Goal: Transaction & Acquisition: Book appointment/travel/reservation

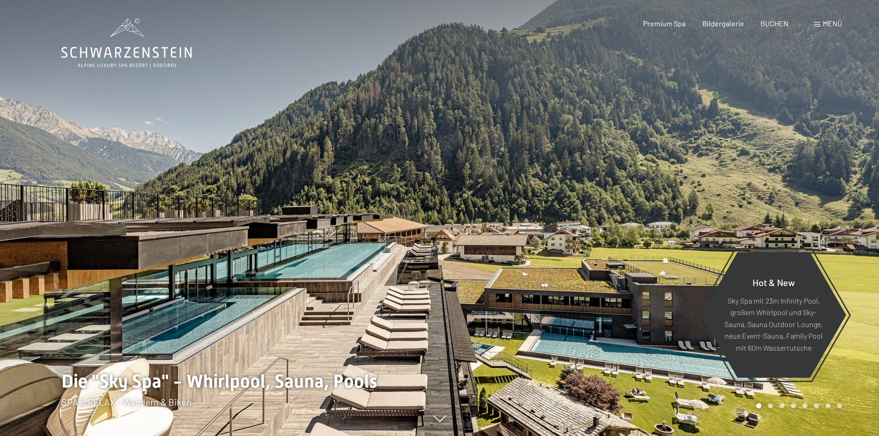
click at [821, 25] on div "Menü" at bounding box center [828, 23] width 28 height 10
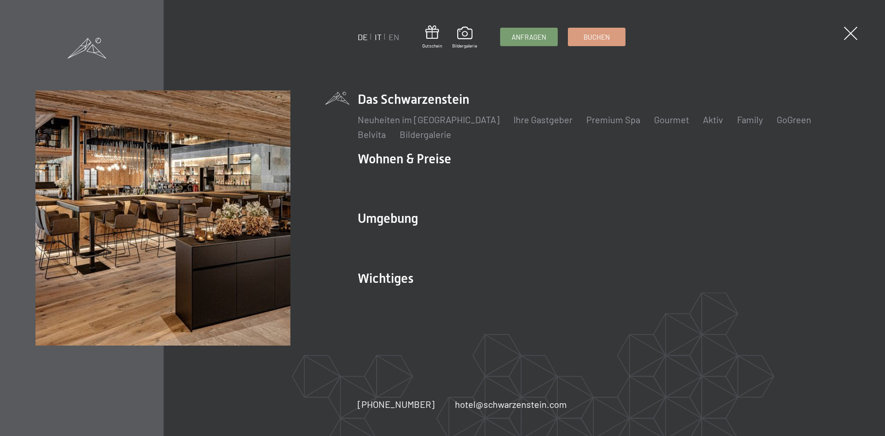
click at [376, 36] on link "IT" at bounding box center [378, 37] width 7 height 10
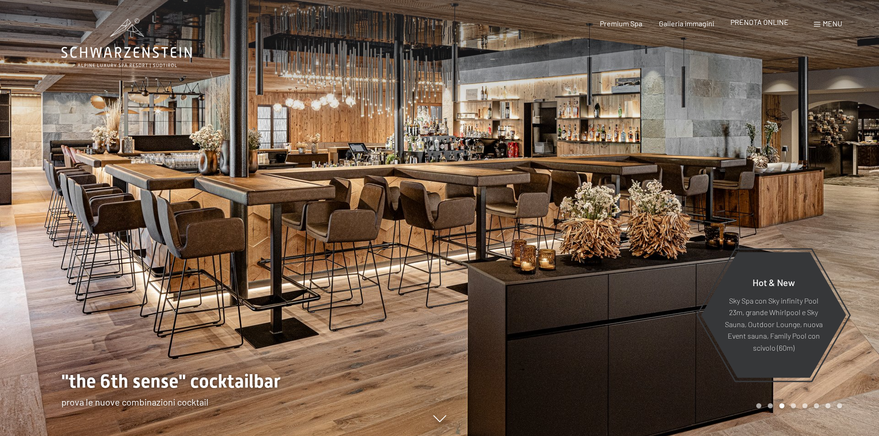
click at [750, 22] on span "PRENOTA ONLINE" at bounding box center [759, 22] width 58 height 9
click at [748, 23] on span "PRENOTA ONLINE" at bounding box center [759, 22] width 58 height 9
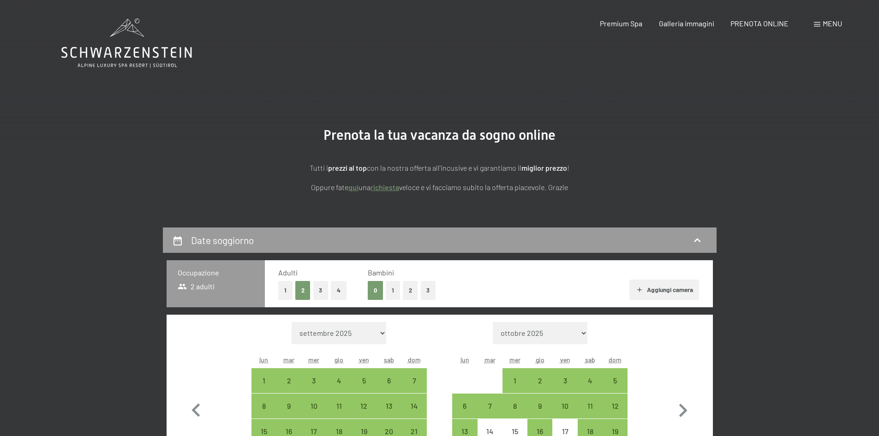
click at [112, 54] on icon at bounding box center [126, 42] width 131 height 49
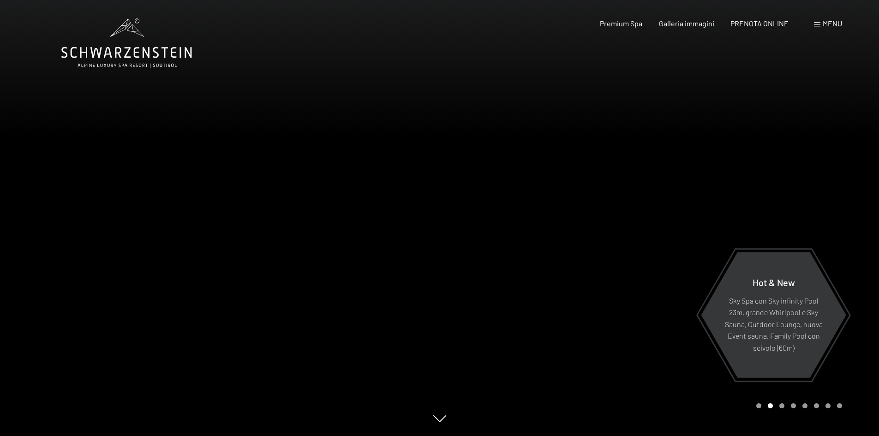
click at [825, 25] on span "Menu" at bounding box center [831, 23] width 19 height 9
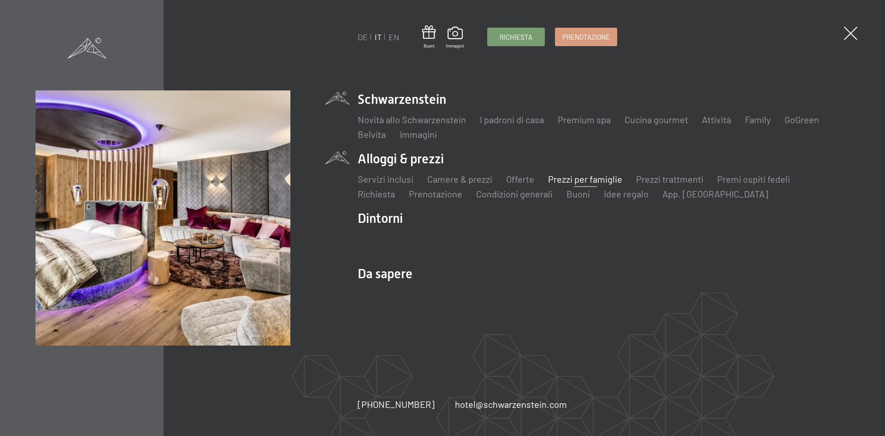
click at [581, 182] on link "Prezzi per famiglie" at bounding box center [585, 178] width 74 height 11
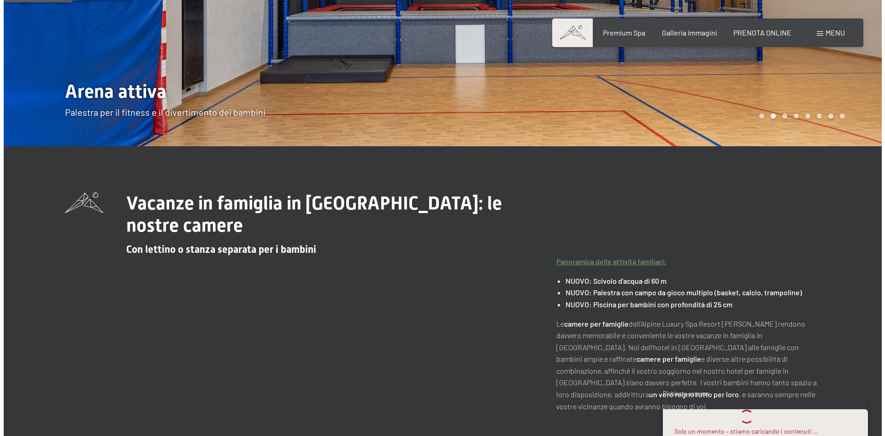
scroll to position [46, 0]
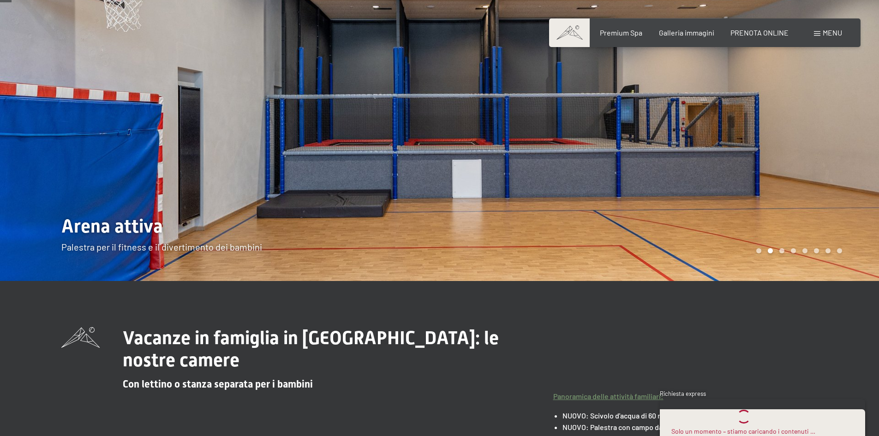
click at [832, 34] on span "Menu" at bounding box center [831, 32] width 19 height 9
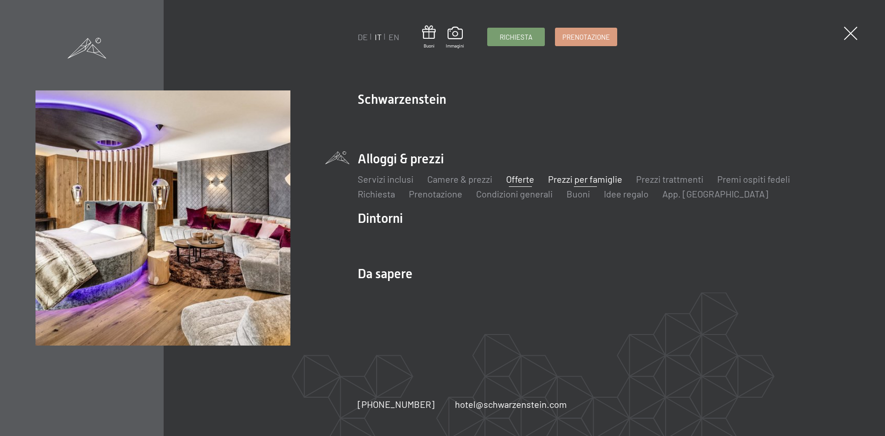
click at [516, 181] on link "Offerte" at bounding box center [520, 178] width 28 height 11
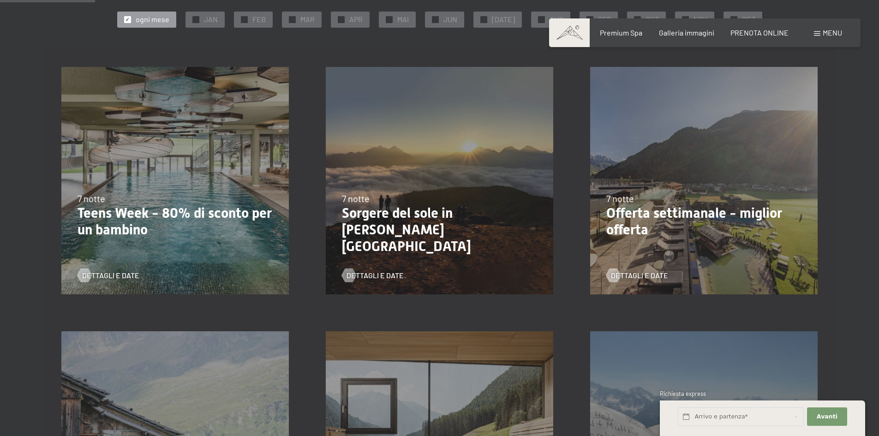
scroll to position [231, 0]
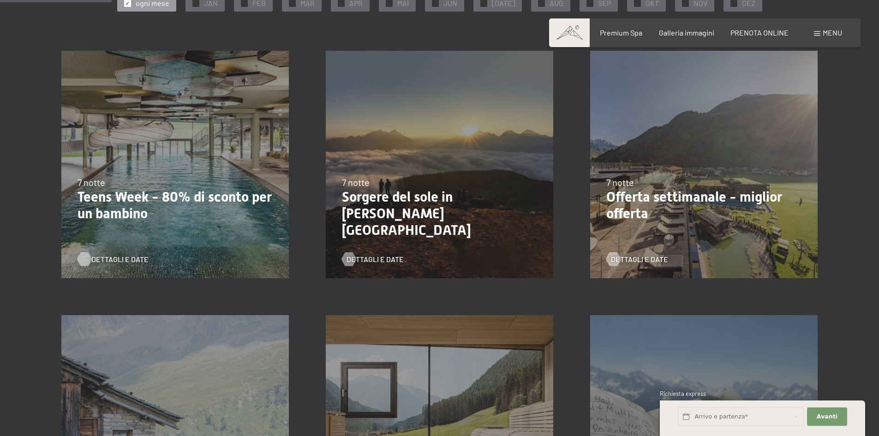
click at [103, 261] on span "Dettagli e Date" at bounding box center [119, 259] width 57 height 10
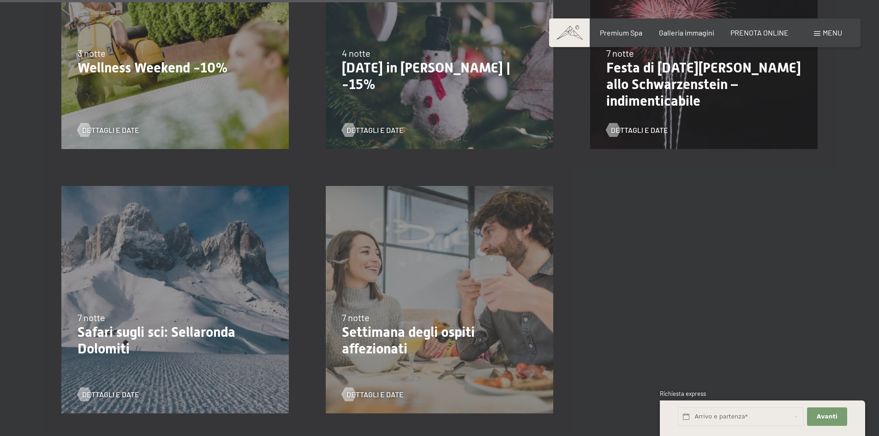
scroll to position [1015, 0]
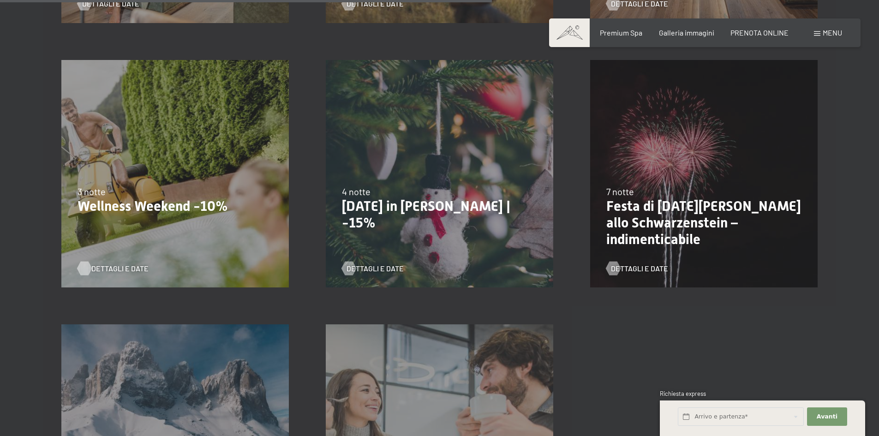
click at [102, 263] on span "Dettagli e Date" at bounding box center [119, 268] width 57 height 10
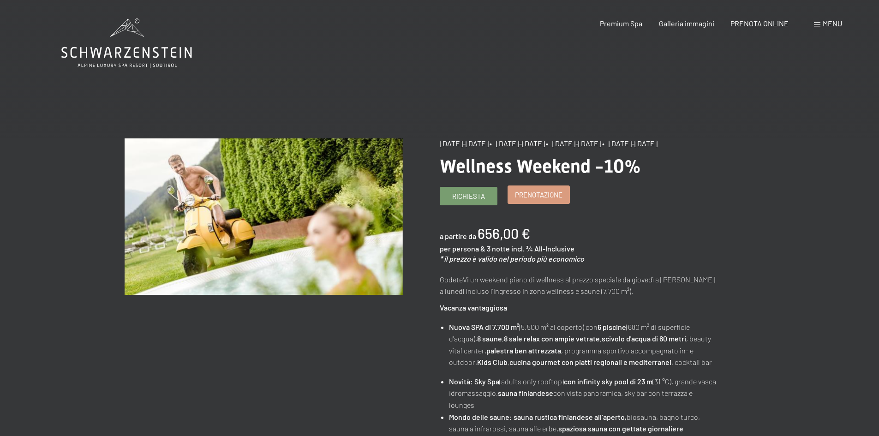
click at [543, 200] on span "Prenotazione" at bounding box center [539, 195] width 48 height 10
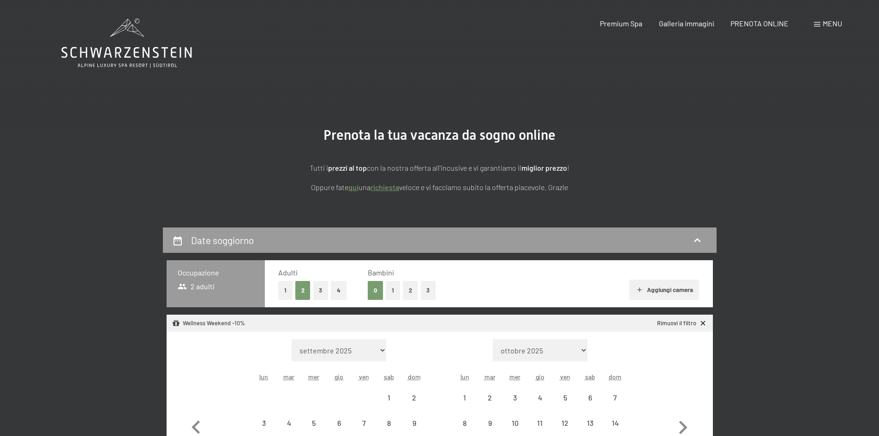
select select "2025-11-01"
select select "2025-12-01"
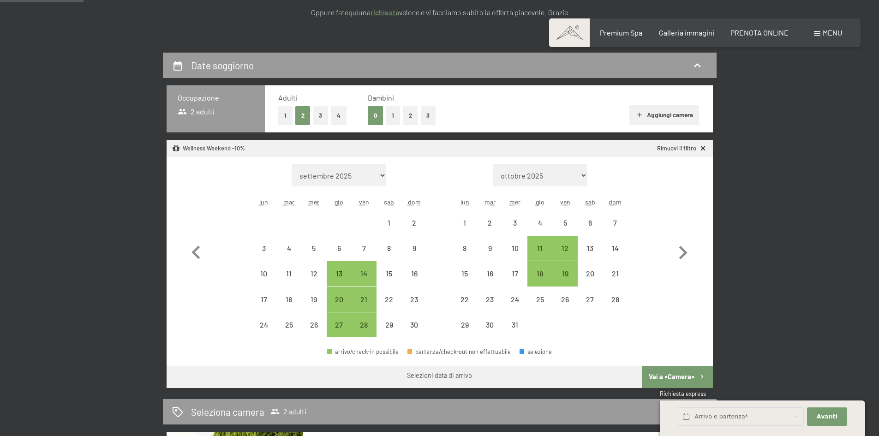
scroll to position [184, 0]
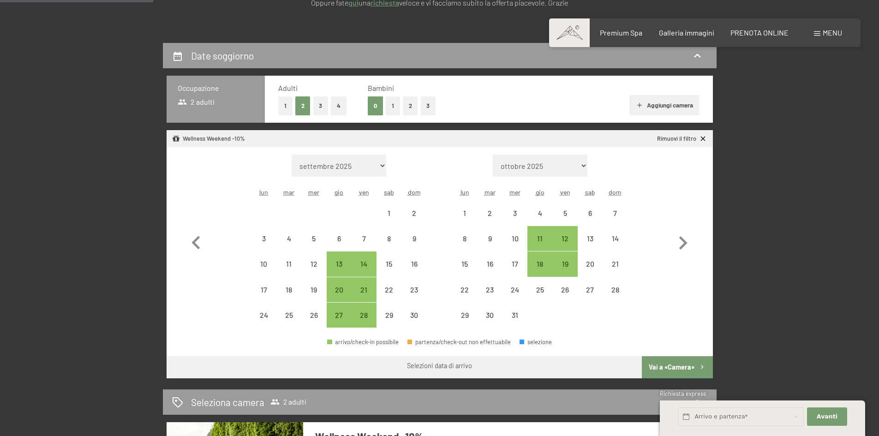
click at [408, 103] on button "2" at bounding box center [410, 105] width 15 height 19
select select "2025-11-01"
select select "2025-12-01"
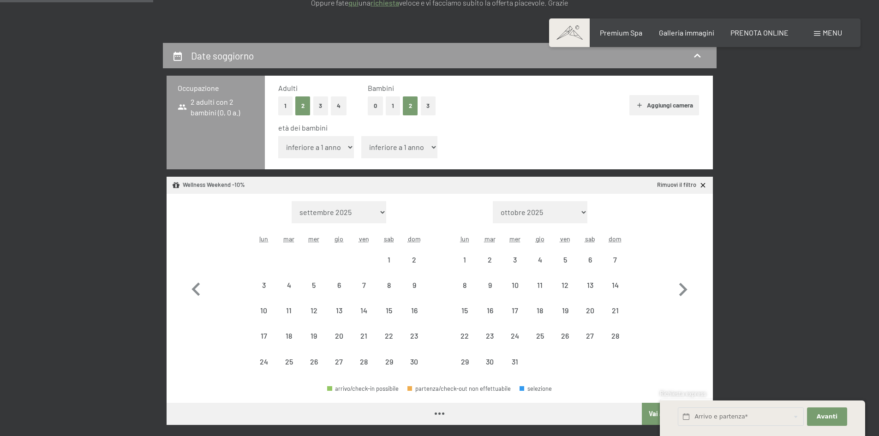
select select "2025-11-01"
select select "2025-12-01"
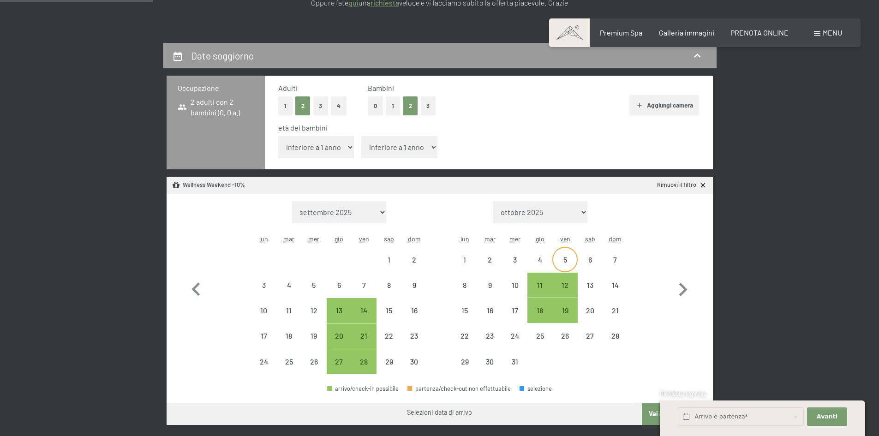
click at [563, 258] on div "5" at bounding box center [564, 267] width 23 height 23
select select "2025-11-01"
select select "2025-12-01"
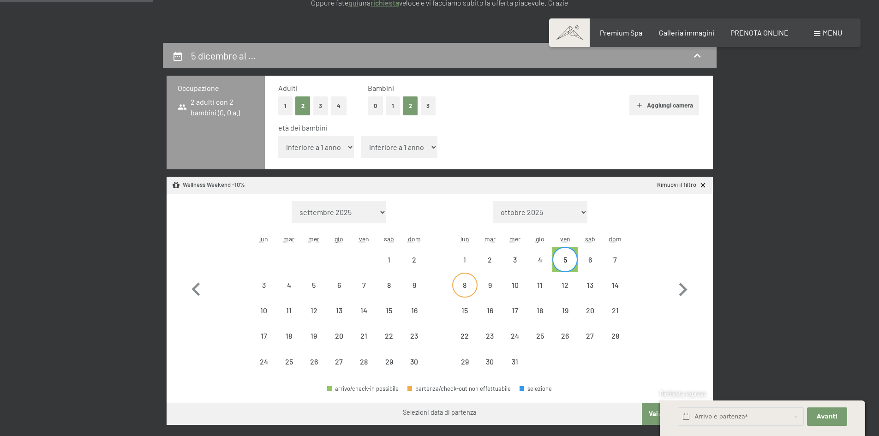
click at [461, 282] on div "8" at bounding box center [464, 292] width 23 height 23
select select "2025-11-01"
select select "2025-12-01"
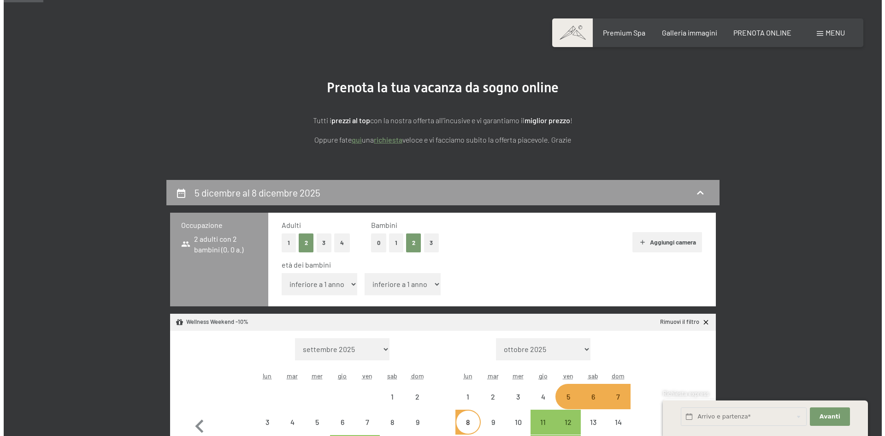
scroll to position [46, 0]
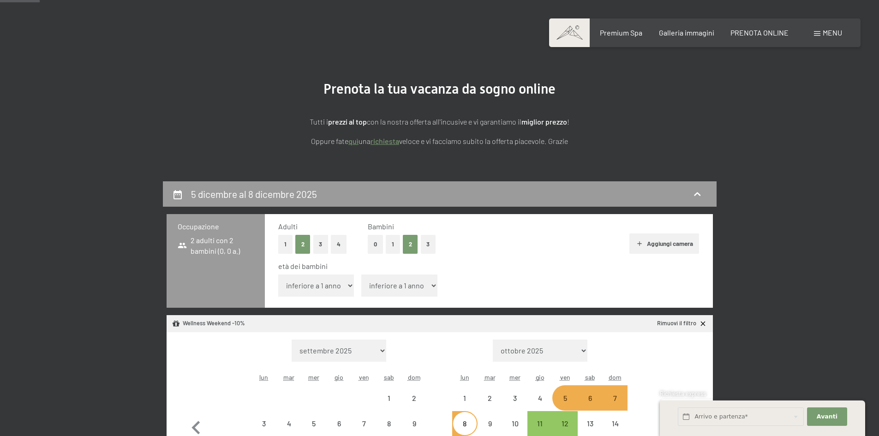
click at [834, 35] on span "Menu" at bounding box center [831, 32] width 19 height 9
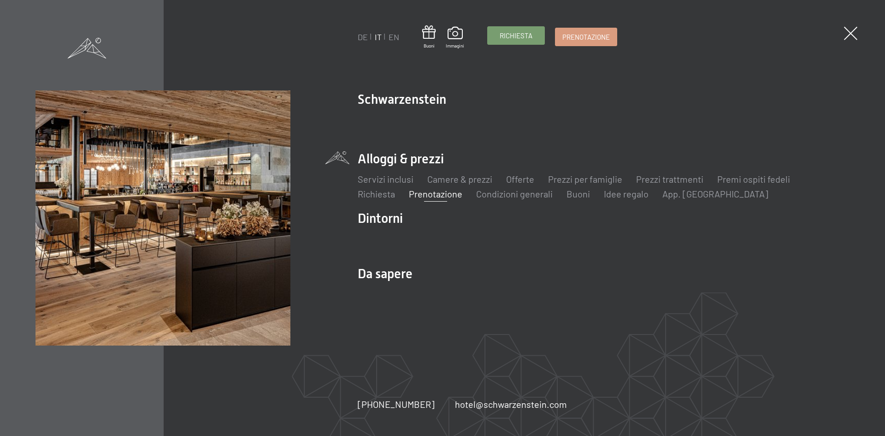
click at [504, 39] on span "Richiesta" at bounding box center [516, 36] width 33 height 10
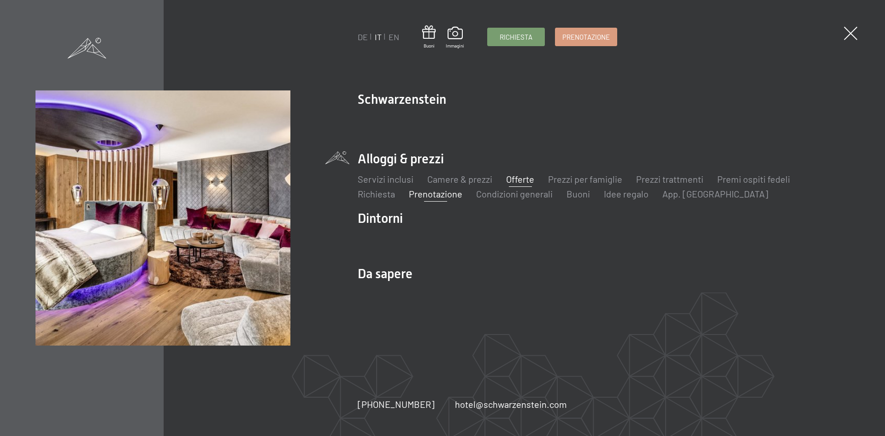
click at [520, 181] on link "Offerte" at bounding box center [520, 178] width 28 height 11
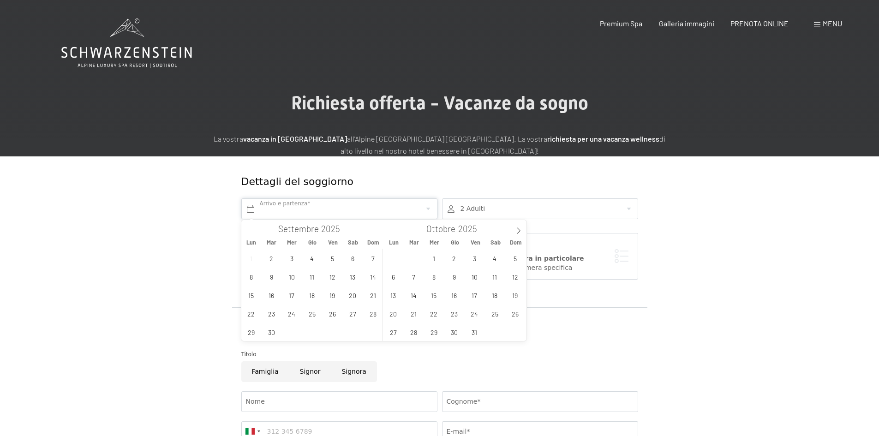
click at [296, 208] on input "text" at bounding box center [339, 208] width 196 height 21
click at [151, 174] on form "Dettagli del soggiorno Arrivo e partenza* 2 Adulti 2 Adulti Più di 14 anni 0 Ba…" at bounding box center [440, 382] width 630 height 452
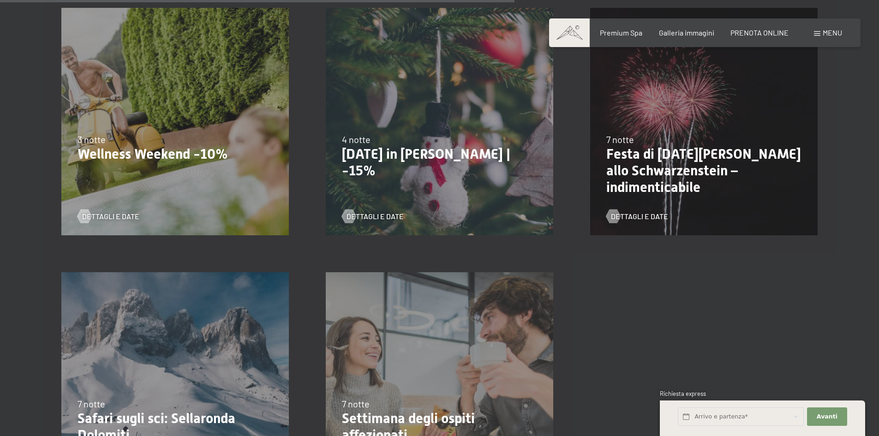
scroll to position [1061, 0]
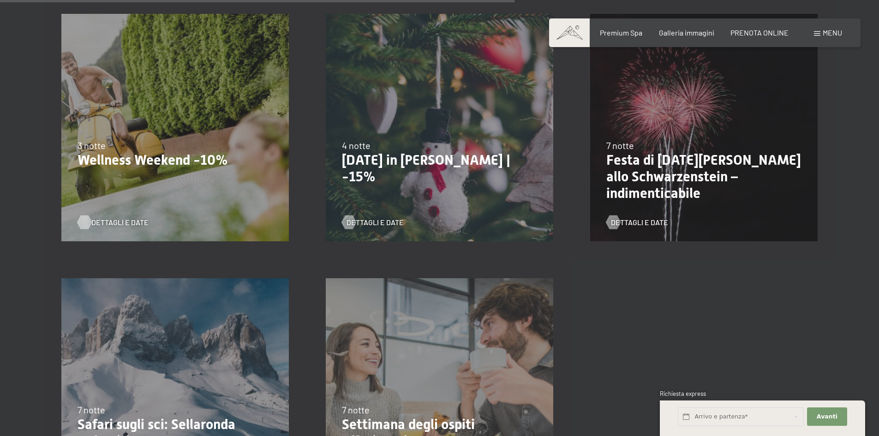
click at [123, 223] on span "Dettagli e Date" at bounding box center [119, 222] width 57 height 10
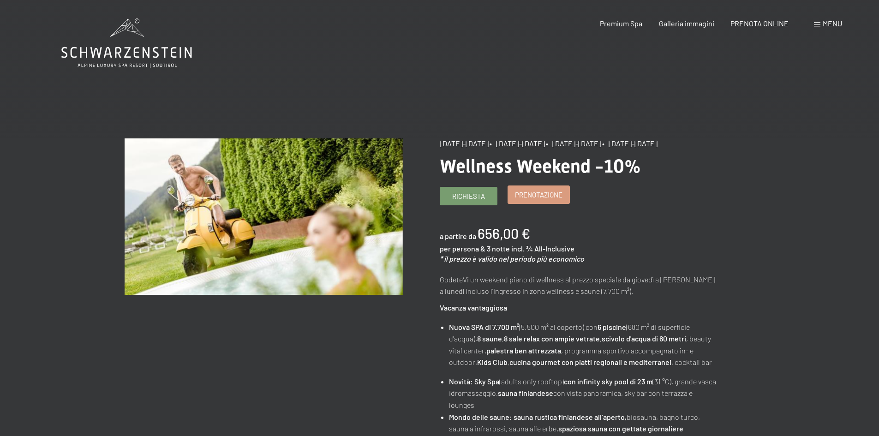
click at [528, 200] on span "Prenotazione" at bounding box center [539, 195] width 48 height 10
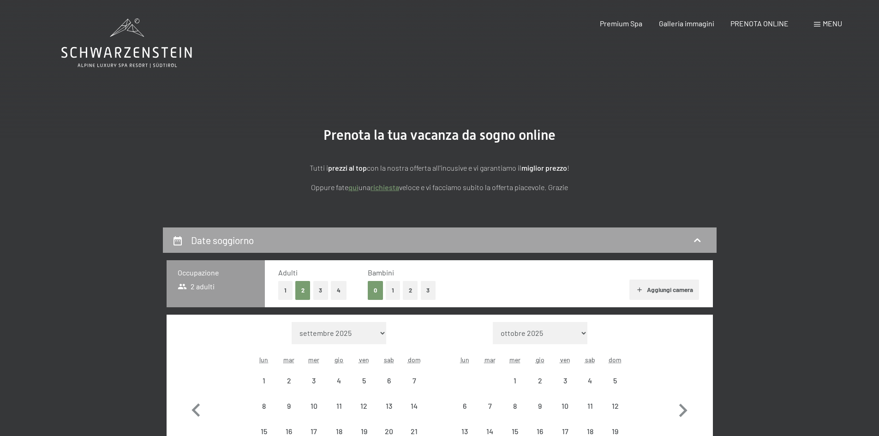
select select "2025-11-01"
select select "2025-12-01"
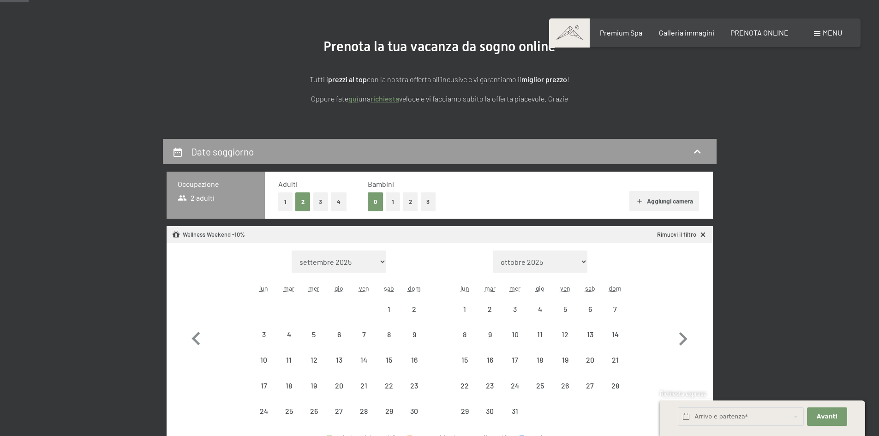
select select "2025-11-01"
select select "2025-12-01"
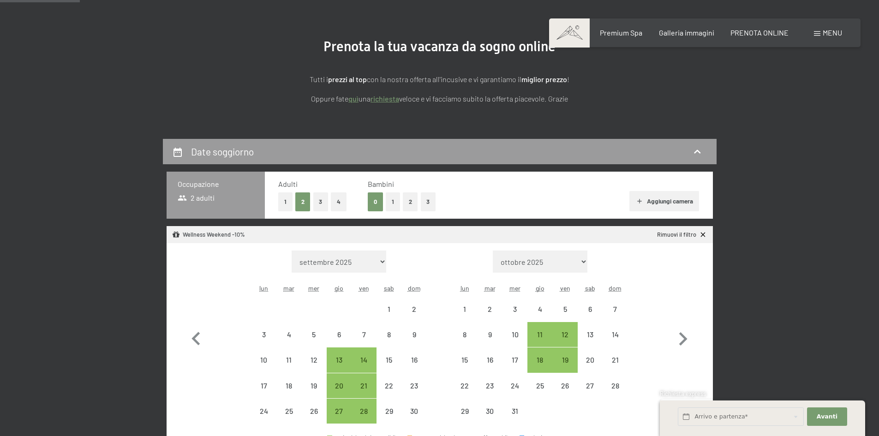
scroll to position [92, 0]
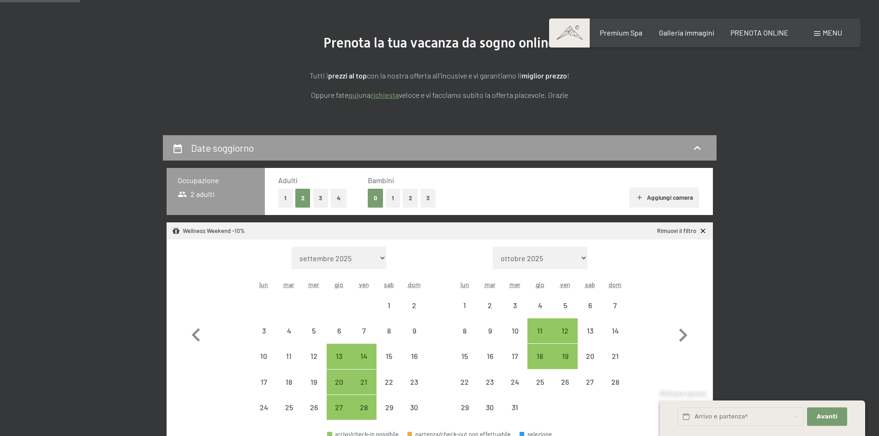
click at [413, 196] on button "2" at bounding box center [410, 198] width 15 height 19
select select "2025-11-01"
select select "2025-12-01"
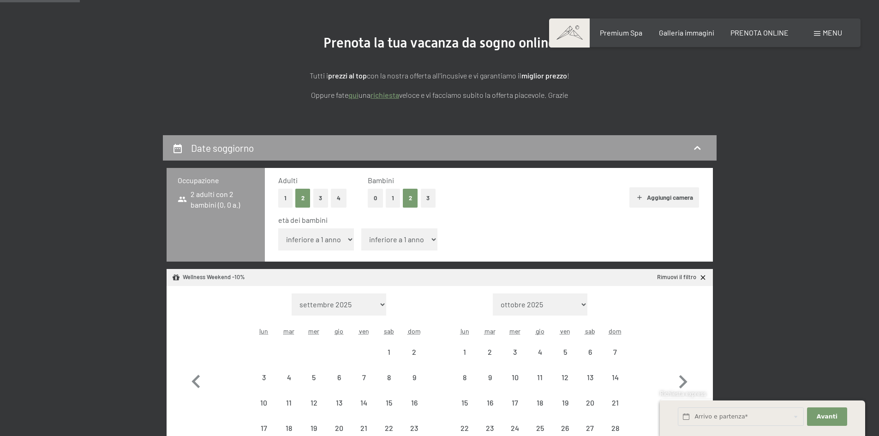
select select "2025-11-01"
select select "2025-12-01"
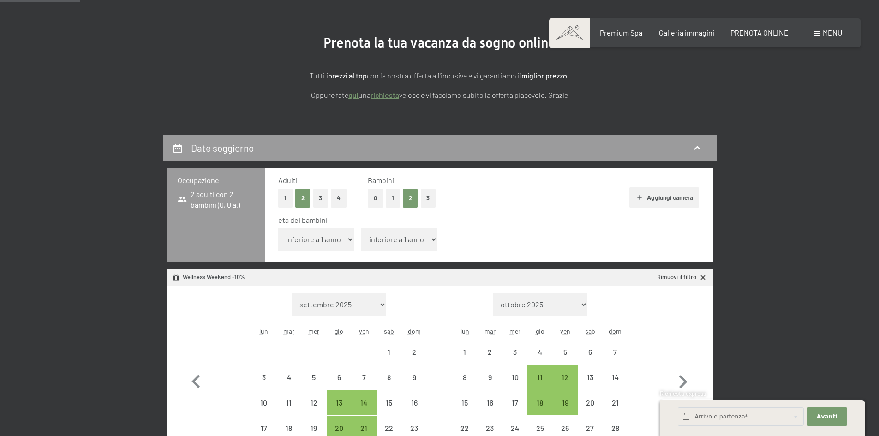
click at [315, 233] on select "inferiore a 1 anno 1 anno 2 anni 3 anni 4 anni 5 anni 6 anni 7 anni 8 anni 9 an…" at bounding box center [316, 239] width 76 height 22
select select "10"
click at [278, 228] on select "inferiore a 1 anno 1 anno 2 anni 3 anni 4 anni 5 anni 6 anni 7 anni 8 anni 9 an…" at bounding box center [316, 239] width 76 height 22
select select "2025-11-01"
select select "2025-12-01"
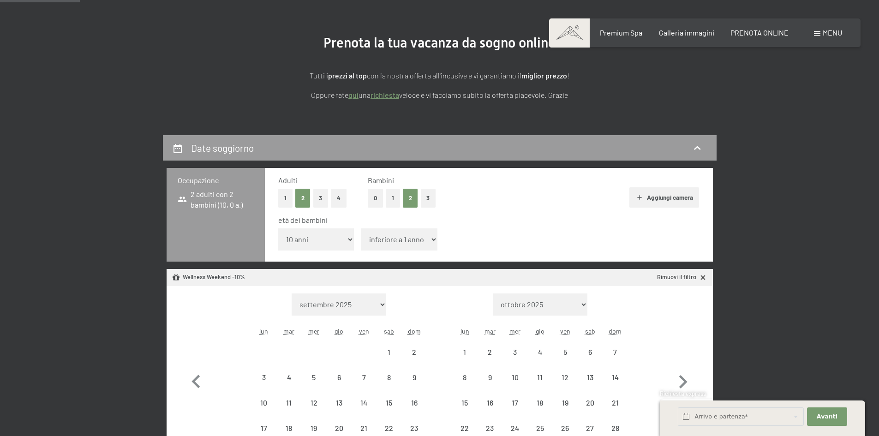
select select "2025-11-01"
select select "2025-12-01"
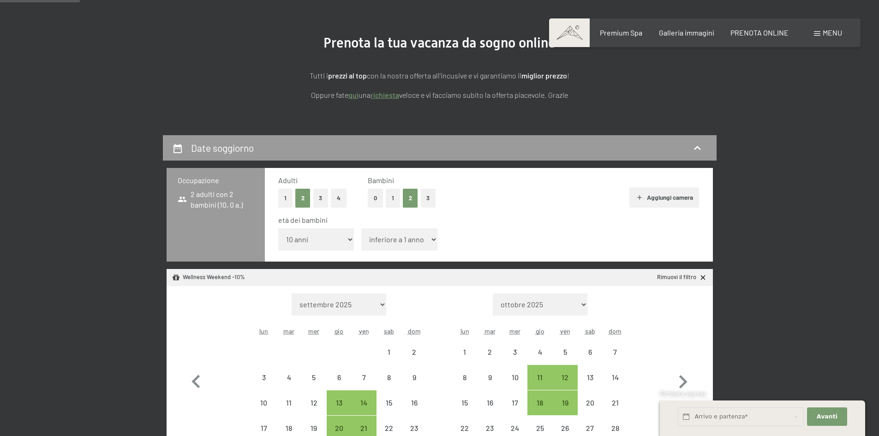
click at [391, 240] on span "Consenso marketing*" at bounding box center [386, 244] width 70 height 9
click at [346, 240] on input "Consenso marketing*" at bounding box center [341, 244] width 9 height 9
checkbox input "false"
click at [338, 237] on select "inferiore a 1 anno 1 anno 2 anni 3 anni 4 anni 5 anni 6 anni 7 anni 8 anni 9 an…" at bounding box center [316, 239] width 76 height 22
select select "11"
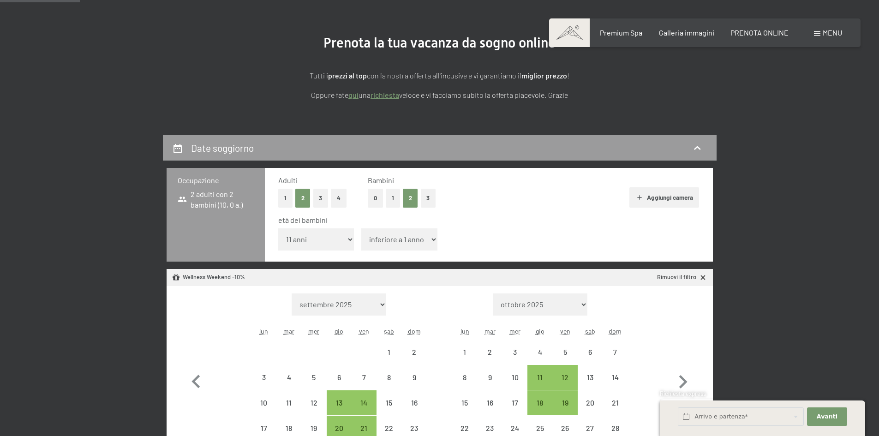
click at [278, 228] on select "inferiore a 1 anno 1 anno 2 anni 3 anni 4 anni 5 anni 6 anni 7 anni 8 anni 9 an…" at bounding box center [316, 239] width 76 height 22
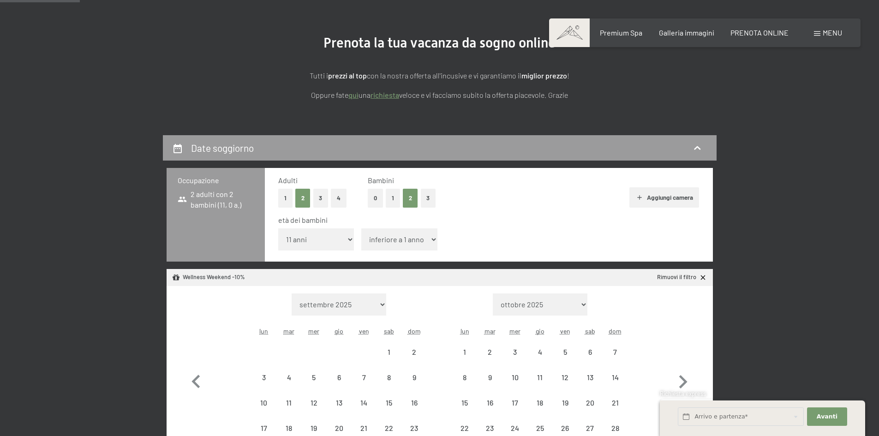
select select "2025-11-01"
select select "2025-12-01"
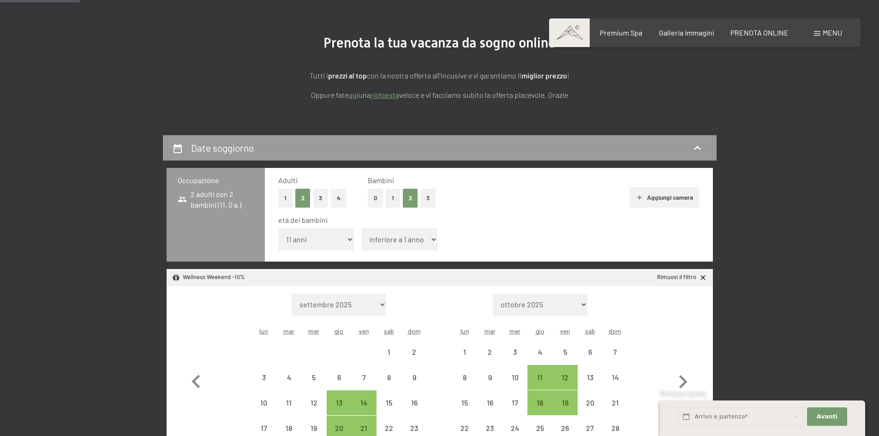
click at [377, 240] on span "Consenso marketing*" at bounding box center [386, 244] width 70 height 9
click at [346, 240] on input "Consenso marketing*" at bounding box center [341, 244] width 9 height 9
click at [377, 240] on span "Consenso marketing*" at bounding box center [386, 244] width 70 height 9
click at [346, 240] on input "Consenso marketing*" at bounding box center [341, 244] width 9 height 9
checkbox input "false"
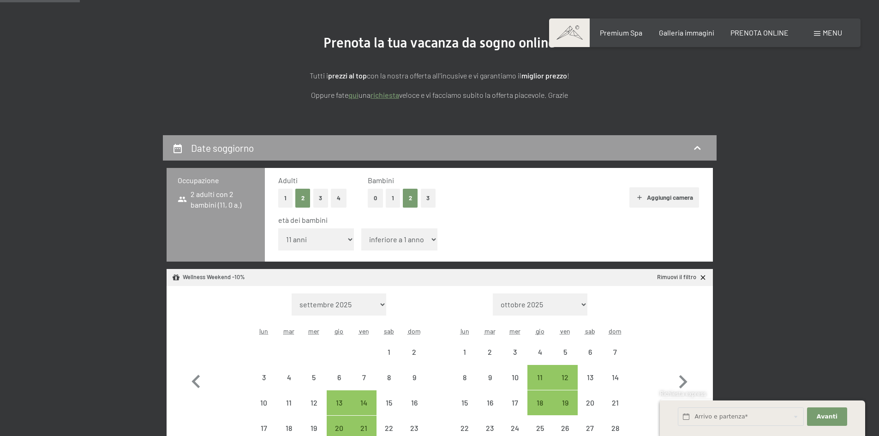
click at [433, 241] on select "inferiore a 1 anno 1 anno 2 anni 3 anni 4 anni 5 anni 6 anni 7 anni 8 anni 9 an…" at bounding box center [399, 239] width 76 height 22
select select "12"
click at [361, 228] on select "inferiore a 1 anno 1 anno 2 anni 3 anni 4 anni 5 anni 6 anni 7 anni 8 anni 9 an…" at bounding box center [399, 239] width 76 height 22
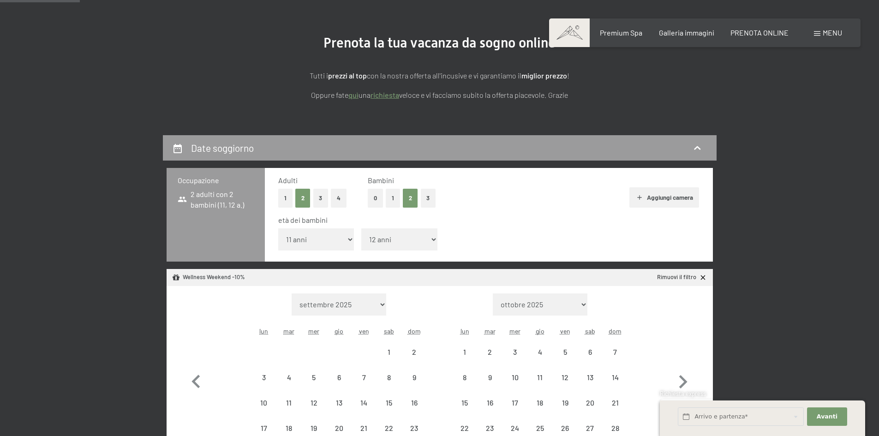
select select "2025-11-01"
select select "2025-12-01"
select select "2025-11-01"
select select "2025-12-01"
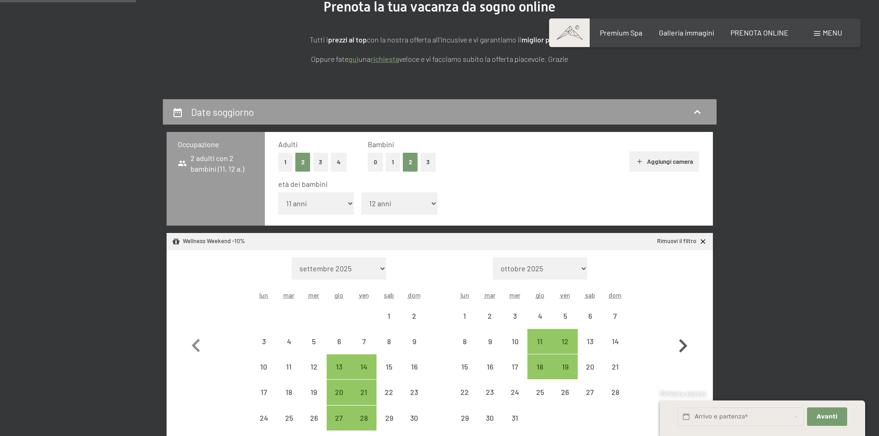
scroll to position [184, 0]
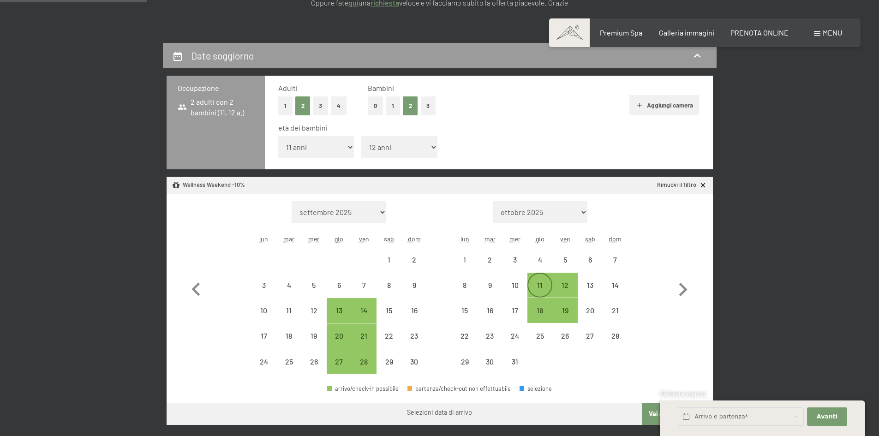
click at [540, 286] on div "11" at bounding box center [539, 292] width 23 height 23
select select "2025-11-01"
select select "2025-12-01"
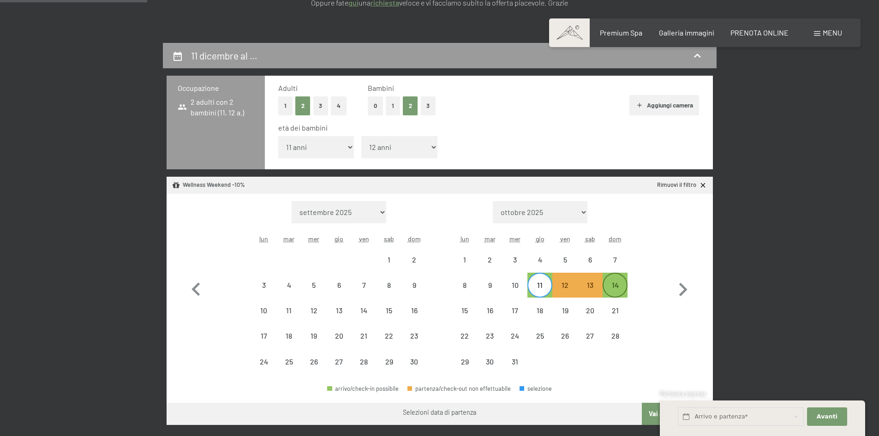
click at [616, 289] on div "14" at bounding box center [614, 292] width 23 height 23
select select "2025-11-01"
select select "2025-12-01"
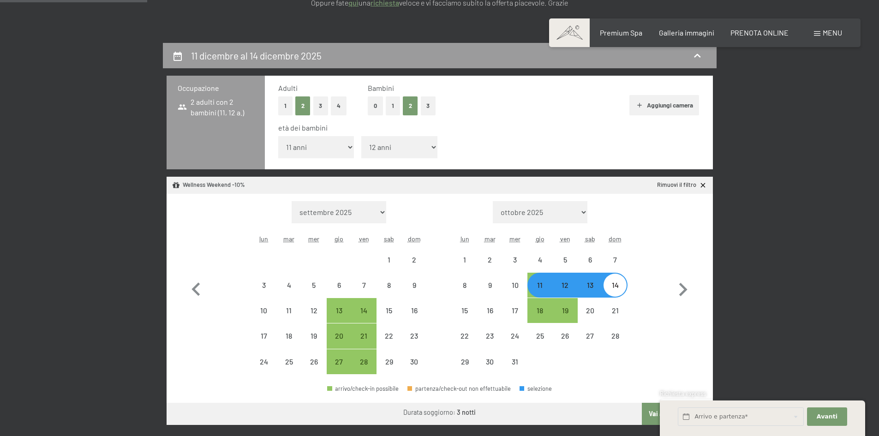
select select "2025-11-01"
select select "2025-12-01"
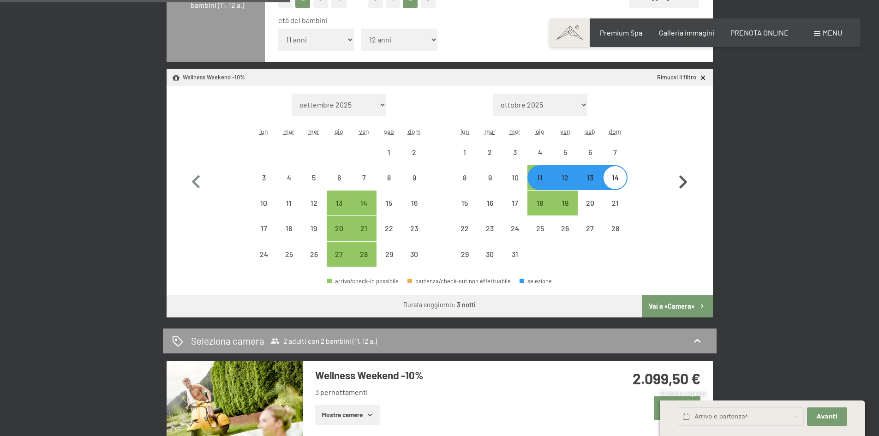
scroll to position [369, 0]
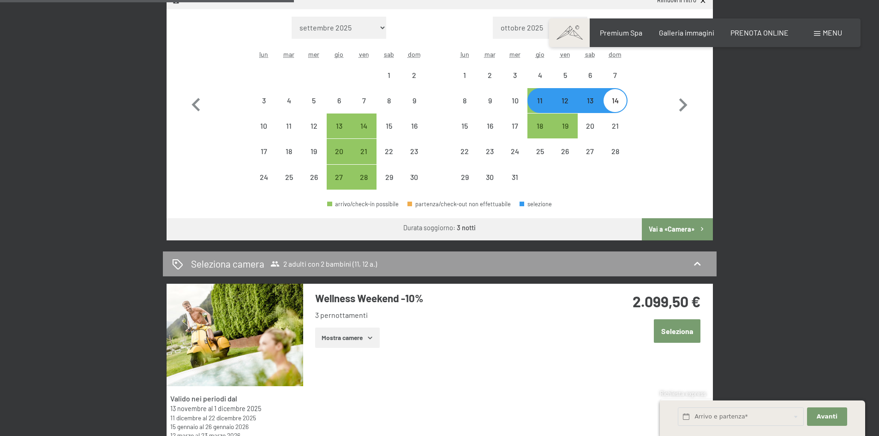
click at [662, 228] on button "Vai a «Camera»" at bounding box center [677, 229] width 71 height 22
select select "2025-11-01"
select select "2025-12-01"
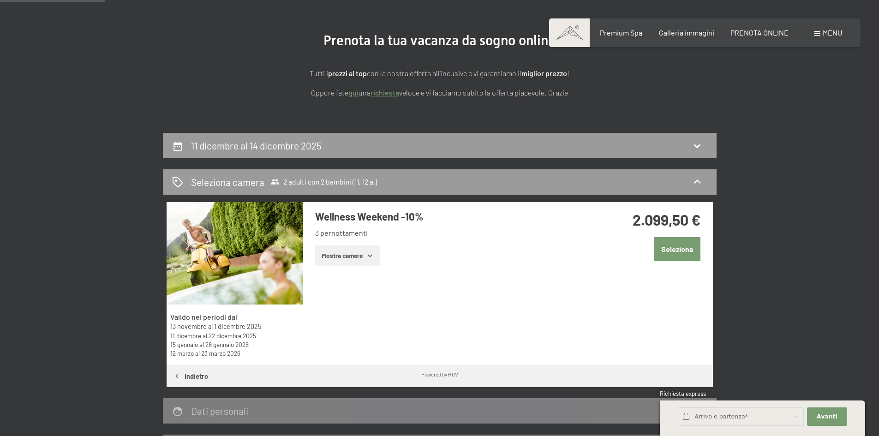
scroll to position [89, 0]
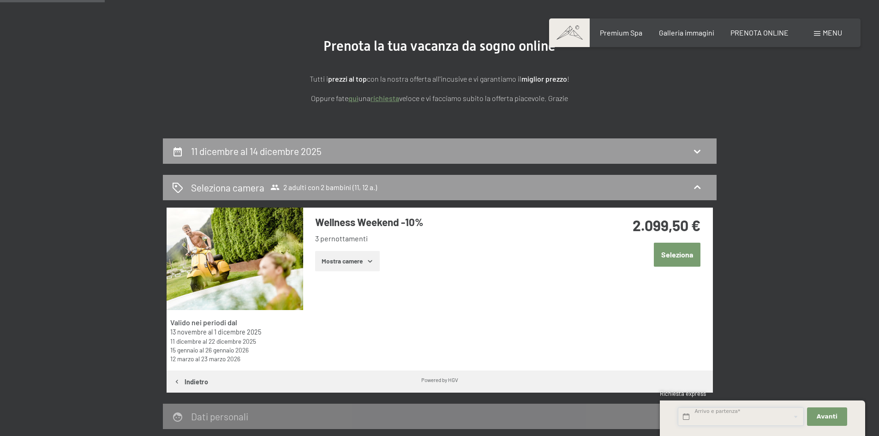
click at [765, 409] on input "text" at bounding box center [740, 416] width 126 height 19
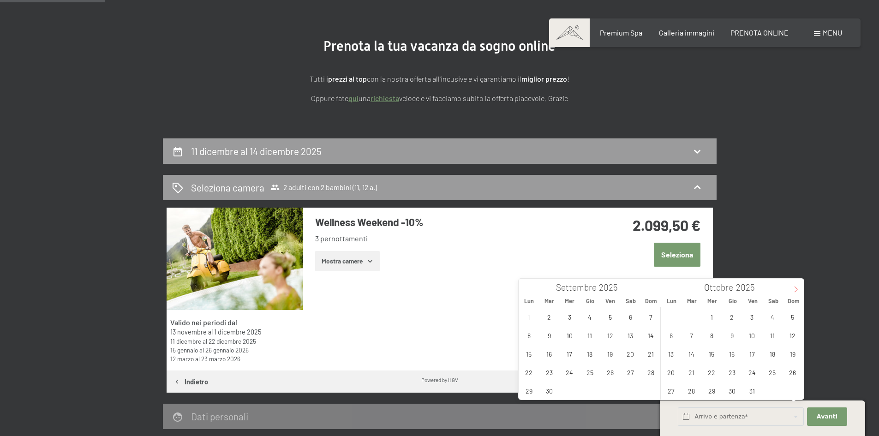
click at [796, 289] on icon at bounding box center [795, 289] width 3 height 6
click at [793, 288] on icon at bounding box center [795, 289] width 6 height 6
click at [754, 319] on span "5" at bounding box center [751, 317] width 18 height 18
click at [667, 337] on span "8" at bounding box center [671, 335] width 18 height 18
type input "Ven. 05/12/2025 - Lun. 08/12/2025"
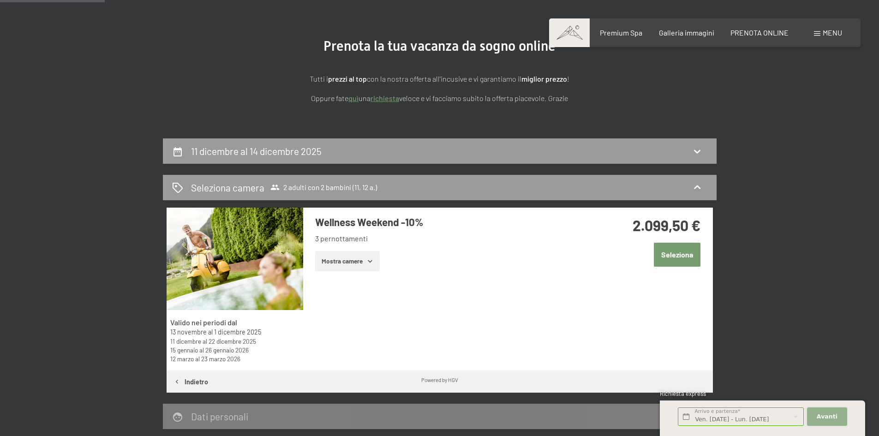
click at [828, 419] on span "Avanti" at bounding box center [826, 416] width 21 height 8
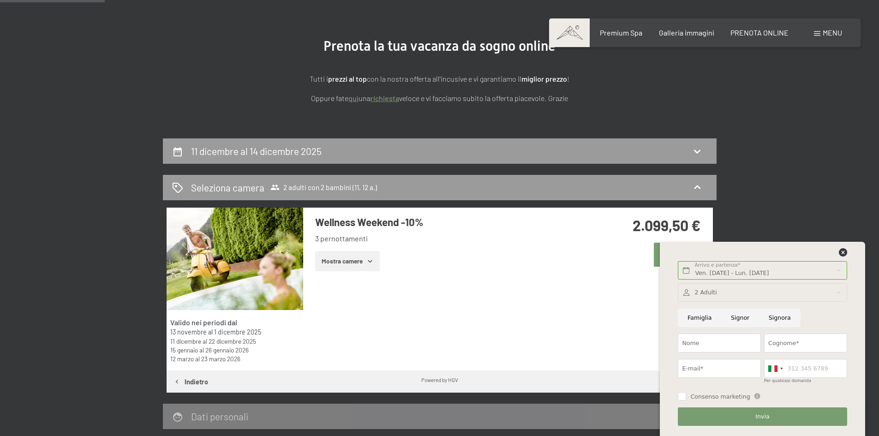
click at [700, 319] on input "Famiglia" at bounding box center [698, 318] width 43 height 19
radio input "true"
click at [698, 340] on input "Nome" at bounding box center [718, 342] width 83 height 19
type input "Attilio"
type input "Borricelli"
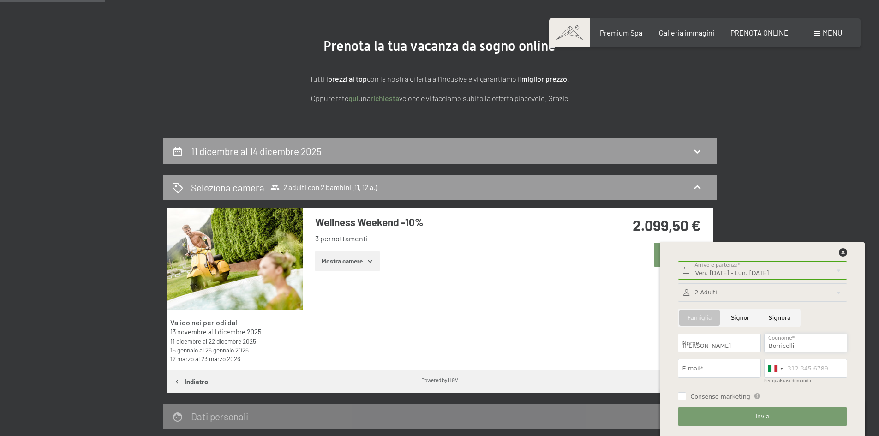
type input "valentina_82@live.it"
type input "3392820599"
click at [681, 398] on input "Consenso marketing" at bounding box center [681, 396] width 8 height 8
checkbox input "true"
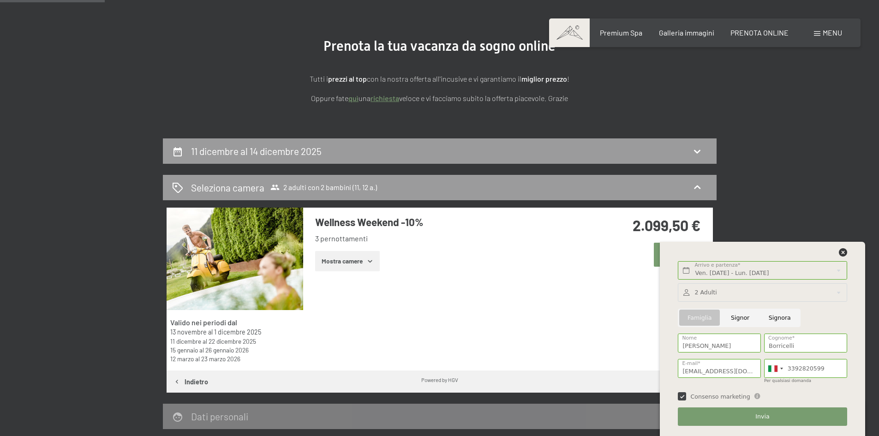
click at [760, 293] on div at bounding box center [761, 292] width 169 height 19
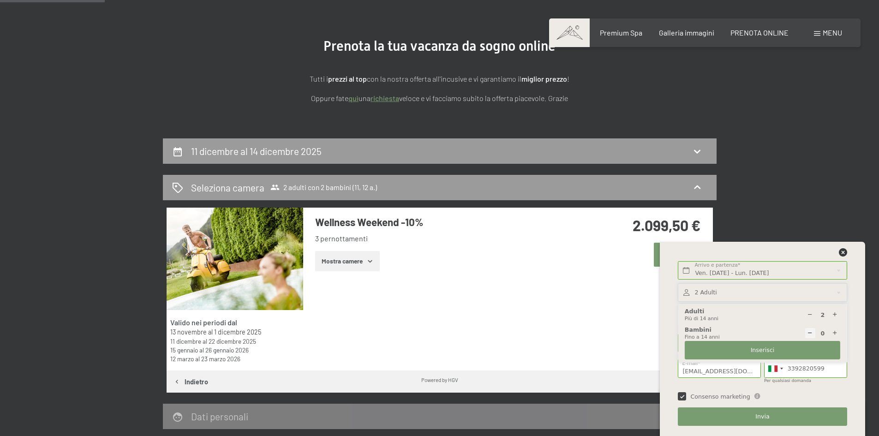
click at [833, 333] on icon at bounding box center [835, 333] width 6 height 6
type input "1"
select select
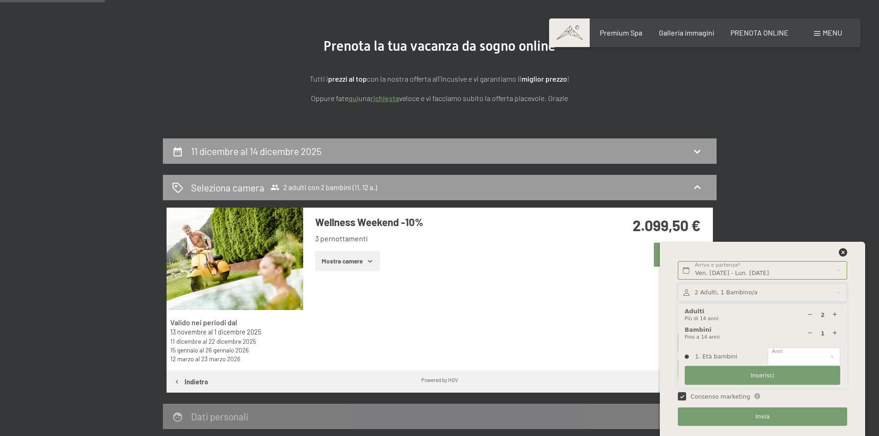
click at [833, 333] on icon at bounding box center [835, 333] width 6 height 6
type input "2"
select select
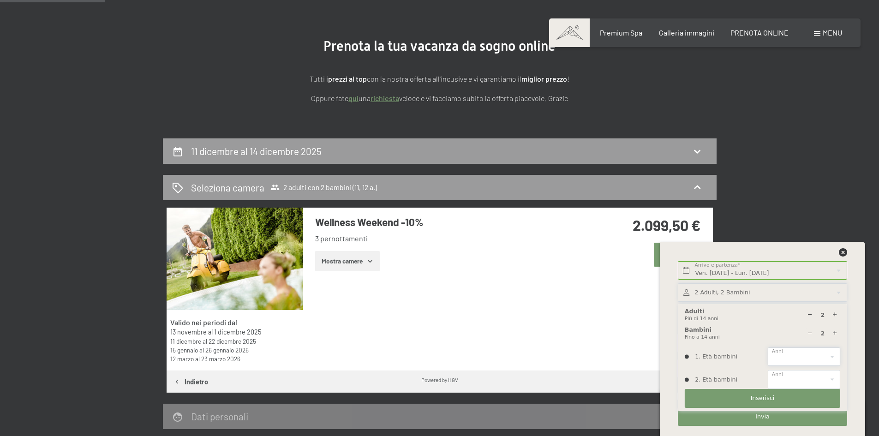
click at [813, 359] on select "0 1 2 3 4 5 6 7 8 9 10 11 12 13 14" at bounding box center [803, 356] width 72 height 19
select select "11"
click at [767, 347] on select "0 1 2 3 4 5 6 7 8 9 10 11 12 13 14" at bounding box center [803, 356] width 72 height 19
click at [799, 379] on select "0 1 2 3 4 5 6 7 8 9 10 11 12 13 14" at bounding box center [803, 379] width 72 height 19
select select "12"
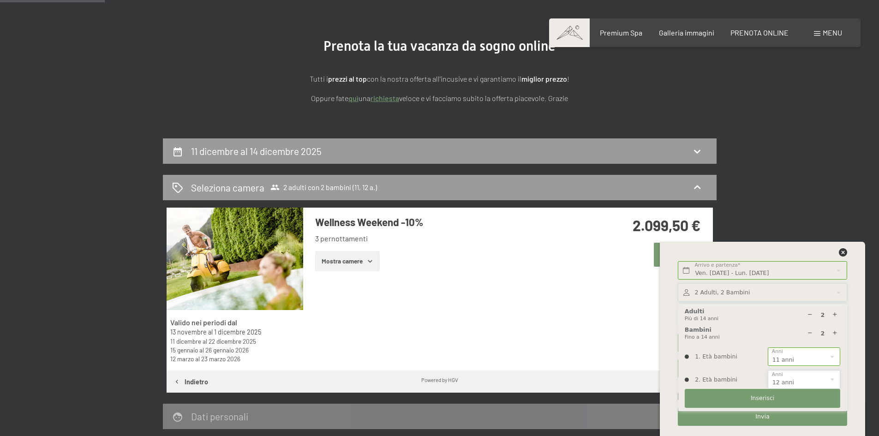
click at [767, 370] on select "0 1 2 3 4 5 6 7 8 9 10 11 12 13 14" at bounding box center [803, 379] width 72 height 19
click at [795, 359] on select "0 1 2 3 4 5 6 7 8 9 10 11 12 13 14" at bounding box center [803, 356] width 72 height 19
select select "10"
click at [767, 347] on select "0 1 2 3 4 5 6 7 8 9 10 11 12 13 14" at bounding box center [803, 356] width 72 height 19
click at [764, 395] on span "Inserisci" at bounding box center [762, 398] width 24 height 8
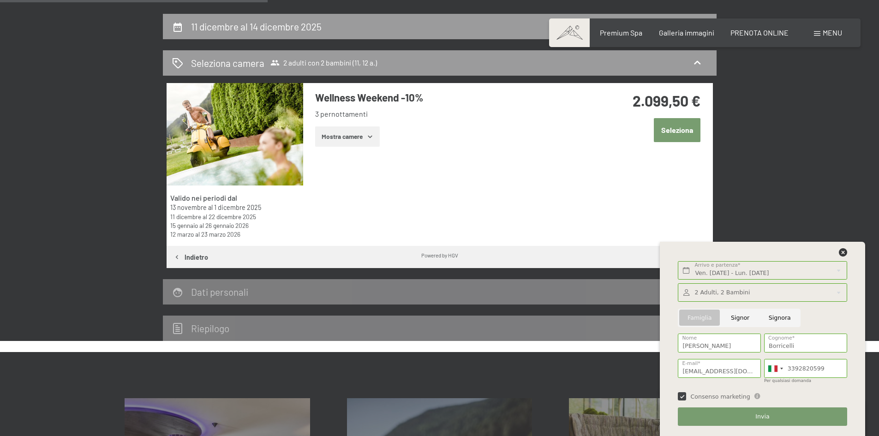
scroll to position [227, 0]
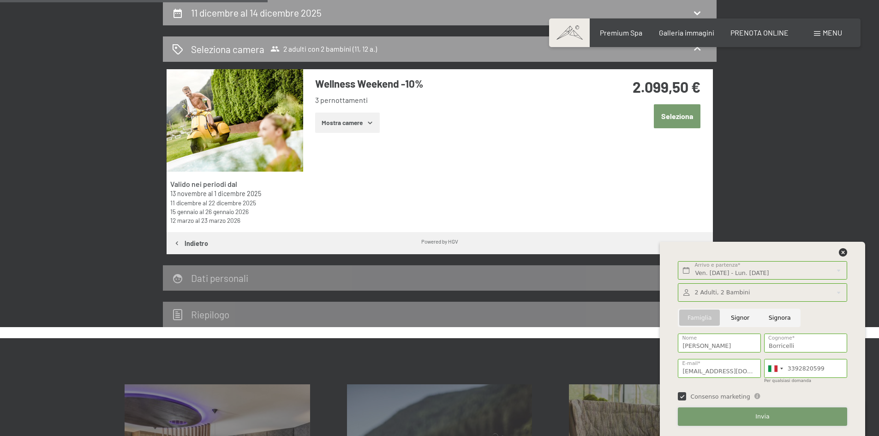
click at [762, 416] on span "Invia" at bounding box center [762, 416] width 14 height 8
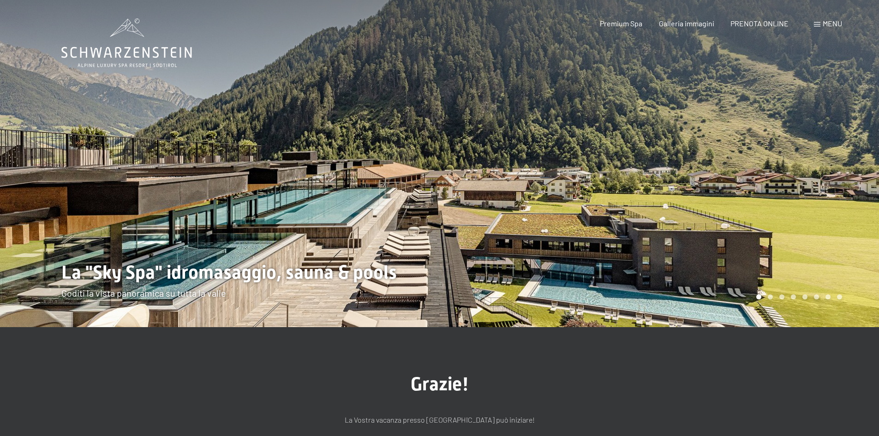
click at [836, 24] on span "Menu" at bounding box center [831, 23] width 19 height 9
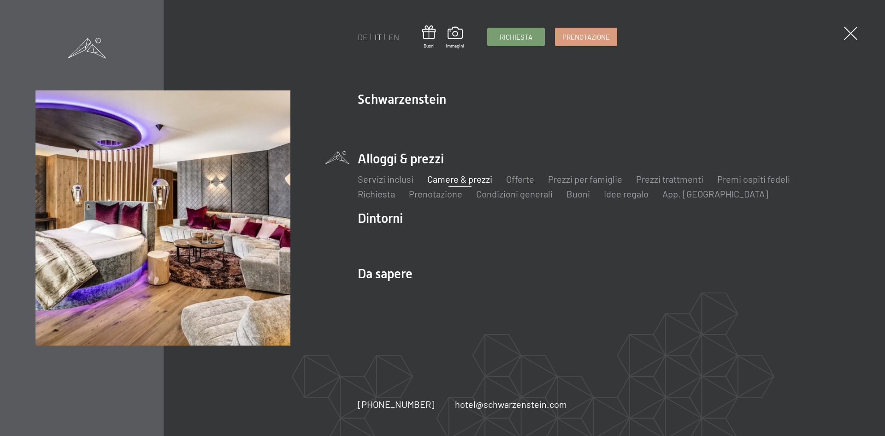
click at [460, 179] on link "Camere & prezzi" at bounding box center [460, 178] width 65 height 11
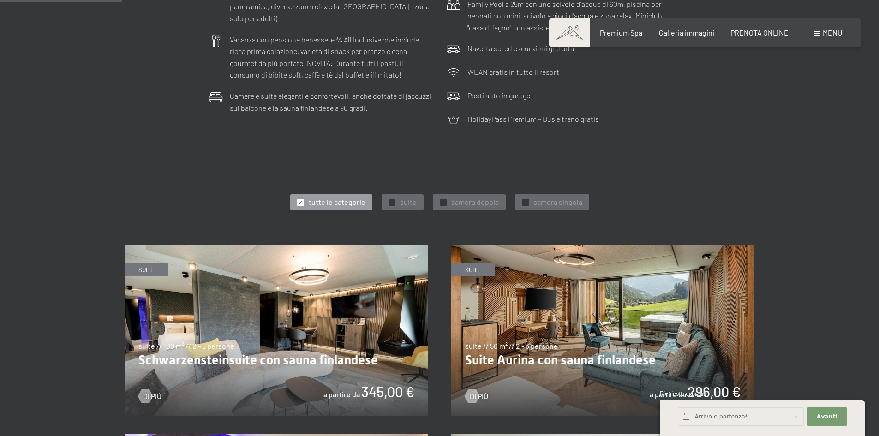
scroll to position [415, 0]
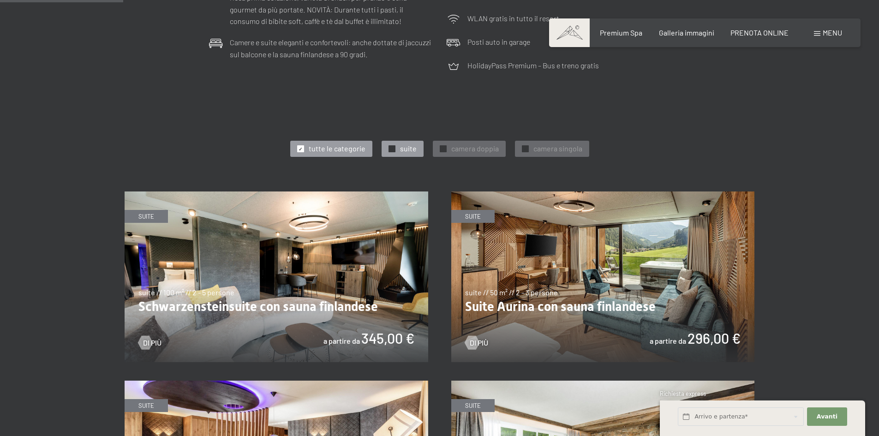
click at [392, 150] on span "✓" at bounding box center [392, 149] width 4 height 6
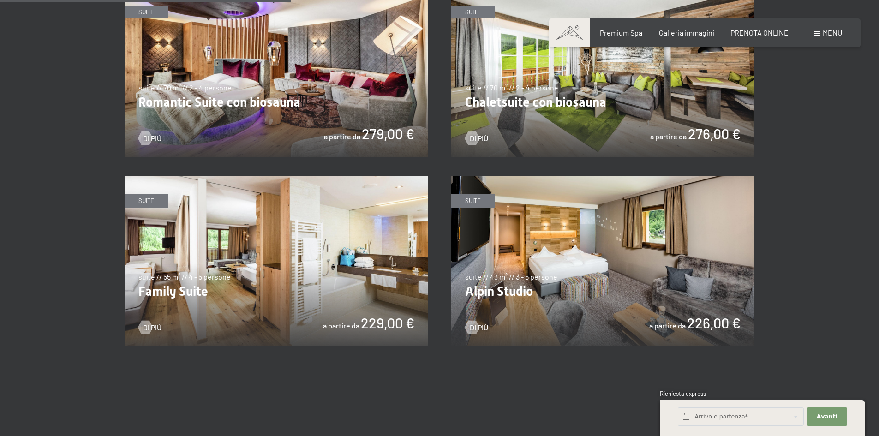
scroll to position [830, 0]
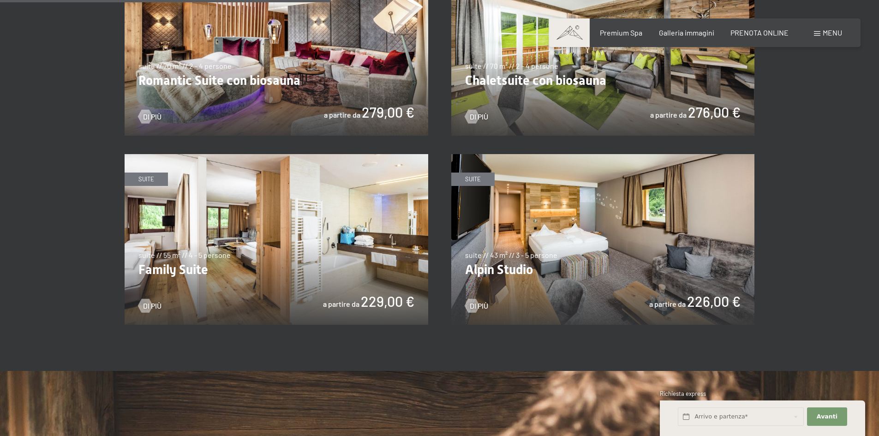
click at [343, 239] on img at bounding box center [276, 239] width 303 height 171
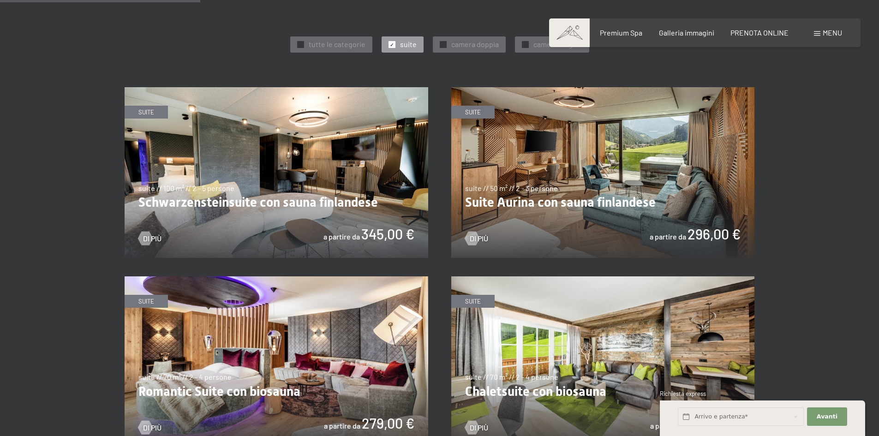
scroll to position [541, 0]
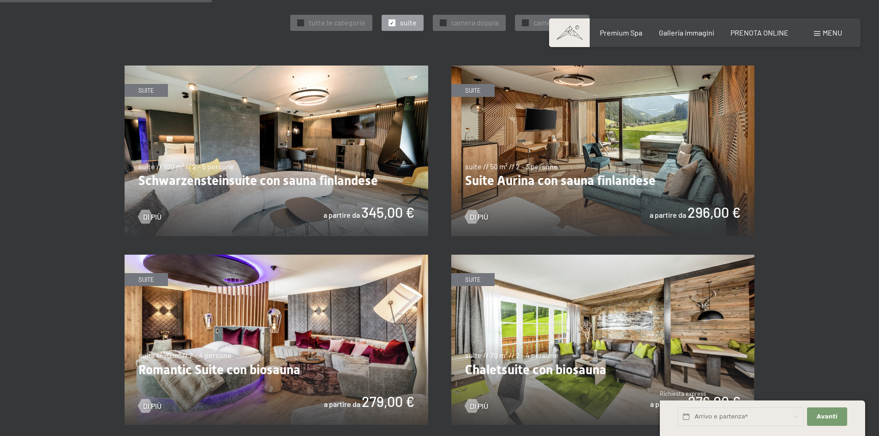
click at [213, 351] on img at bounding box center [276, 340] width 303 height 171
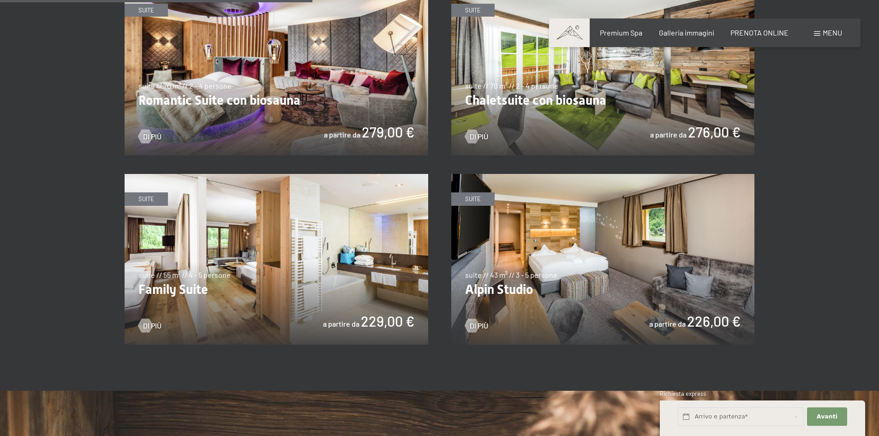
scroll to position [818, 0]
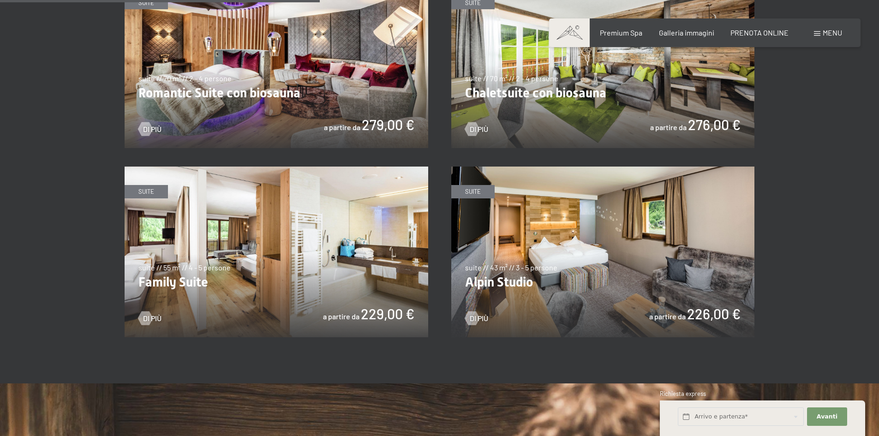
click at [611, 250] on img at bounding box center [602, 251] width 303 height 171
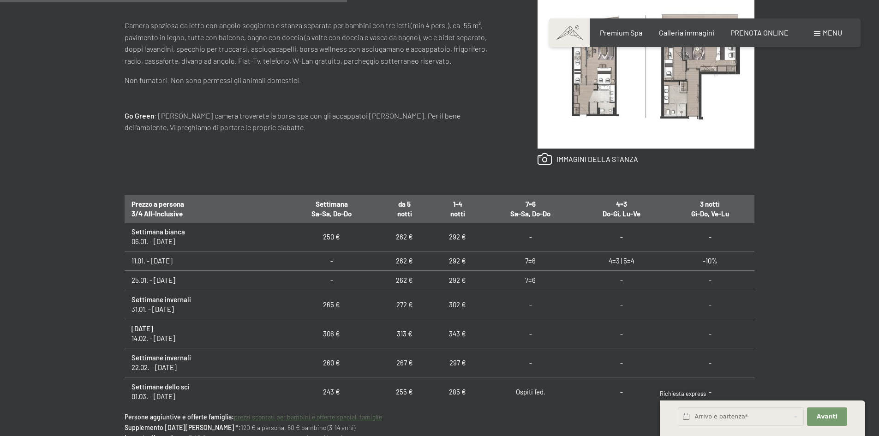
scroll to position [172, 0]
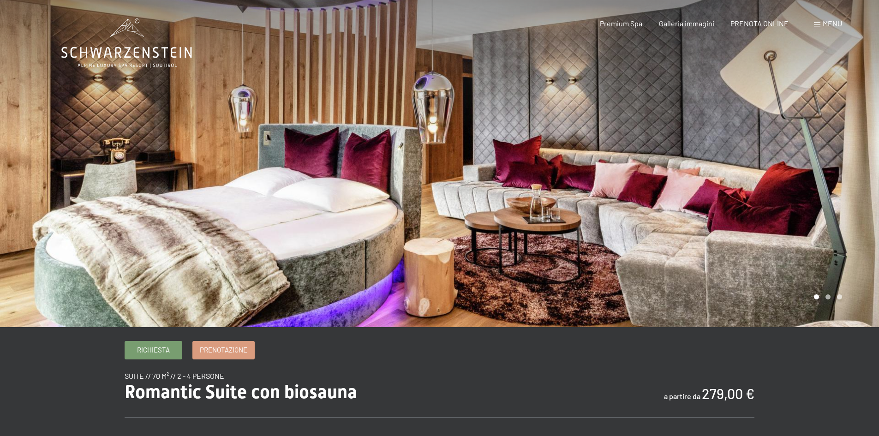
click at [827, 217] on div at bounding box center [660, 163] width 440 height 327
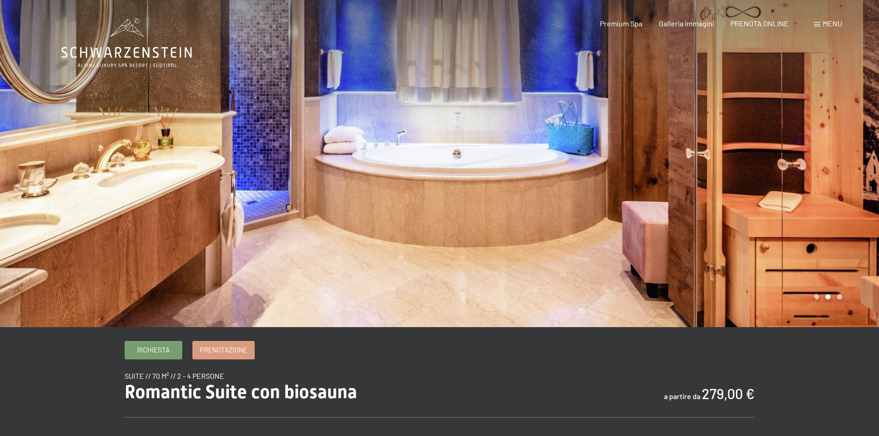
click at [827, 217] on div at bounding box center [660, 163] width 440 height 327
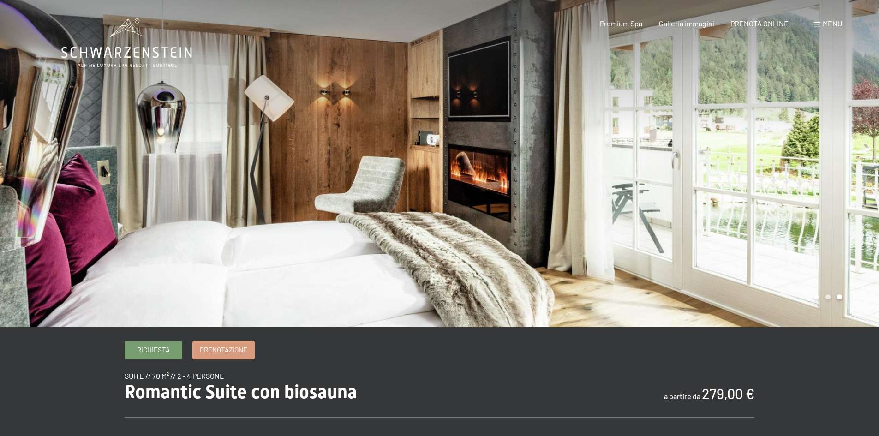
click at [827, 217] on div at bounding box center [660, 163] width 440 height 327
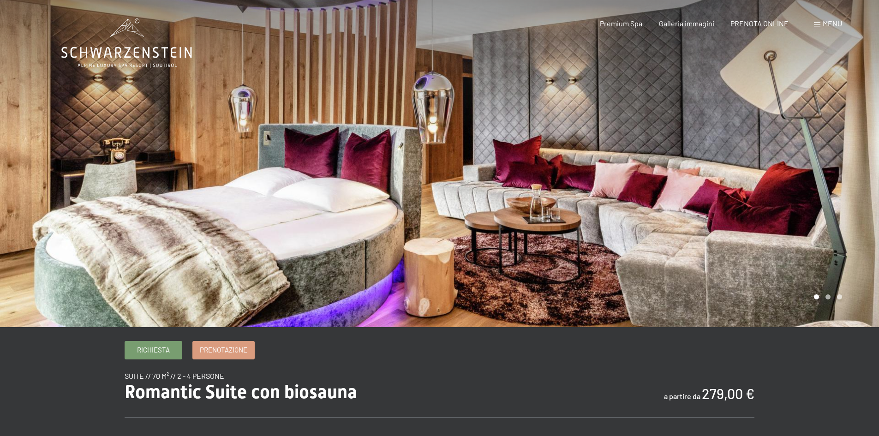
click at [827, 217] on div at bounding box center [660, 163] width 440 height 327
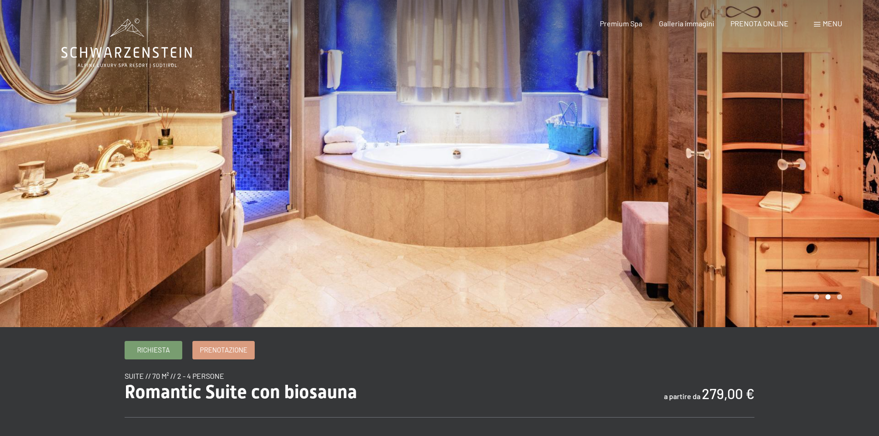
click at [827, 217] on div at bounding box center [660, 163] width 440 height 327
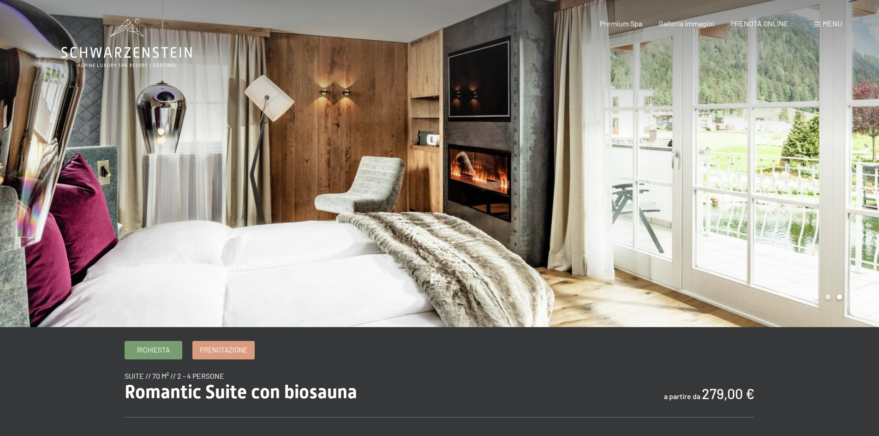
click at [827, 217] on div at bounding box center [660, 163] width 440 height 327
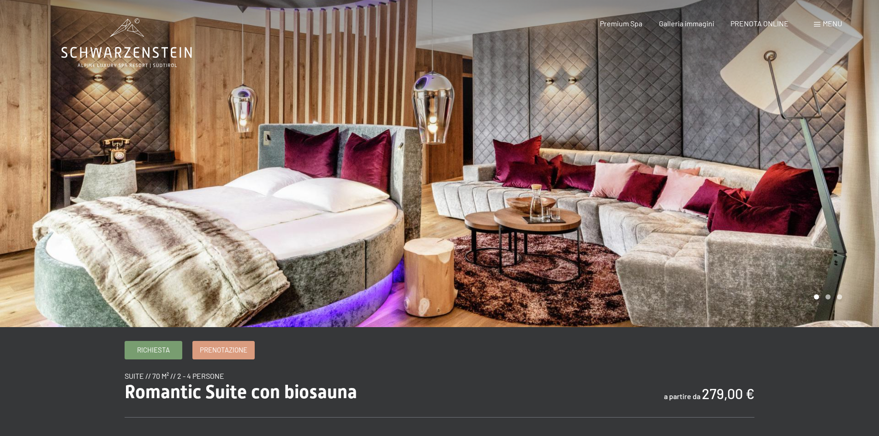
click at [827, 217] on div at bounding box center [660, 163] width 440 height 327
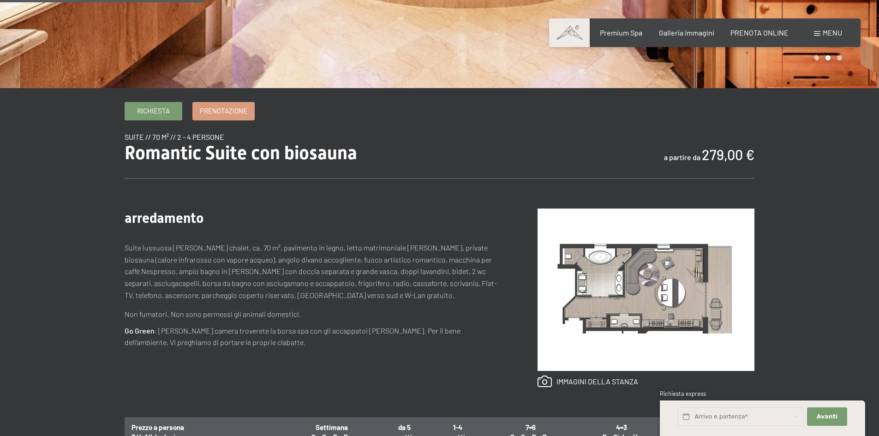
scroll to position [277, 0]
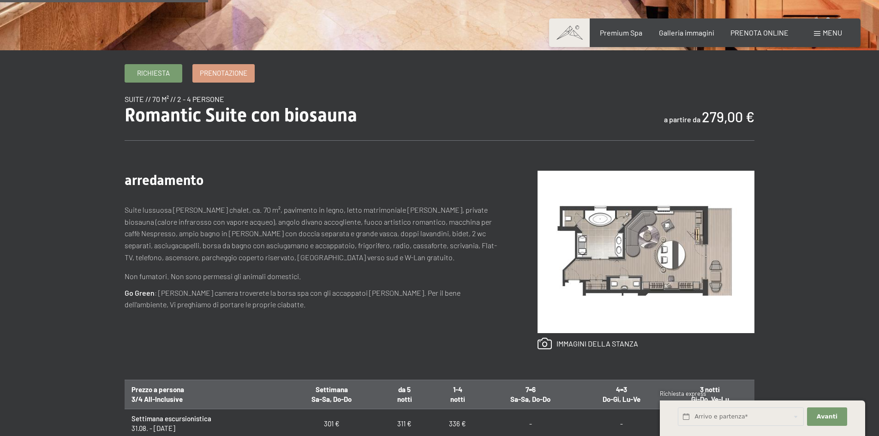
click at [639, 258] on img at bounding box center [645, 252] width 217 height 162
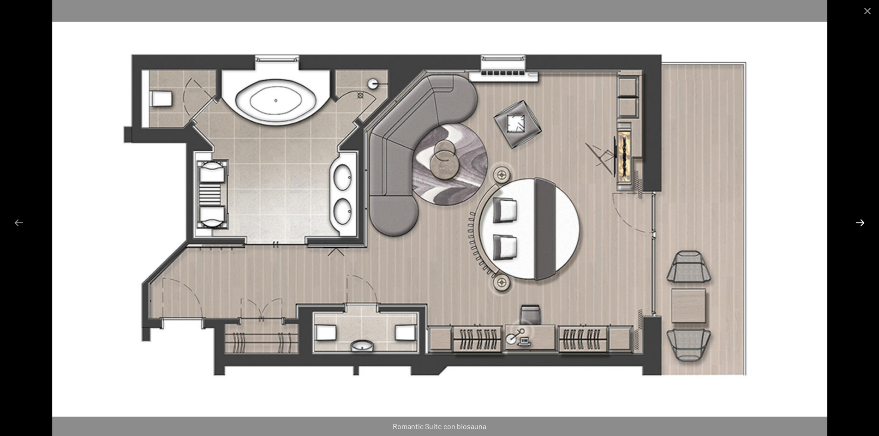
click at [856, 224] on button "Next slide" at bounding box center [859, 223] width 19 height 18
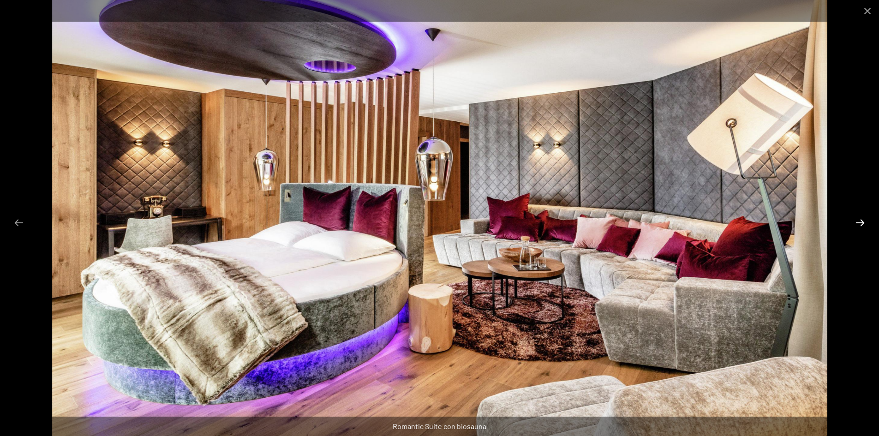
click at [856, 224] on button "Next slide" at bounding box center [859, 223] width 19 height 18
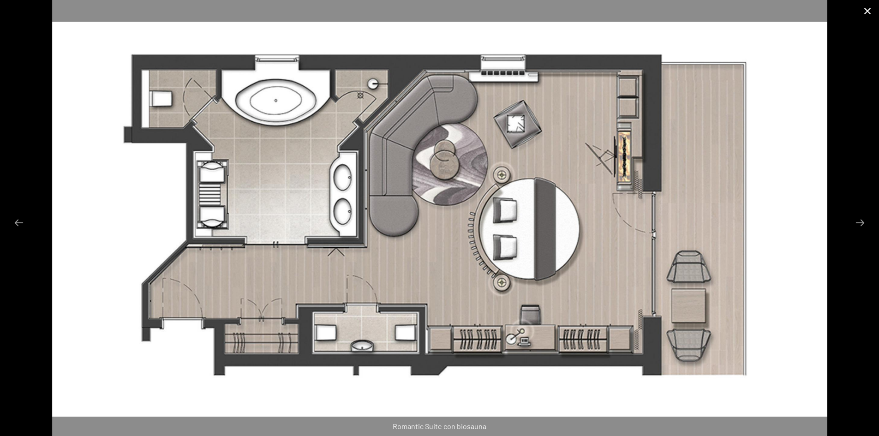
click at [867, 12] on button "Close gallery" at bounding box center [866, 11] width 23 height 22
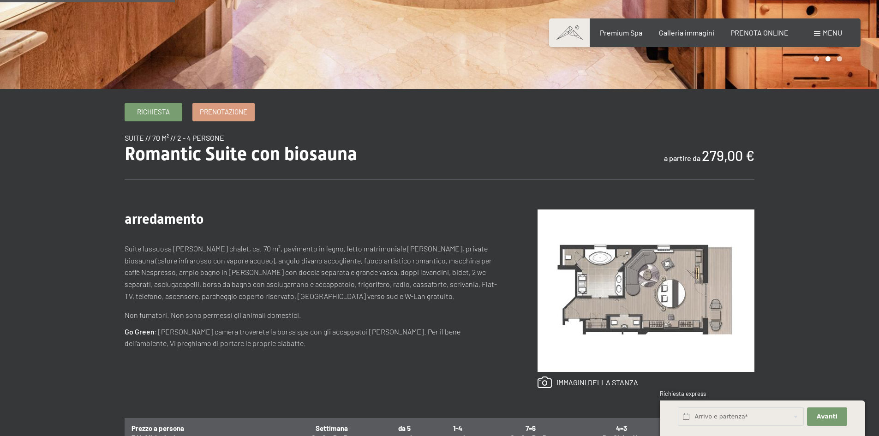
scroll to position [231, 0]
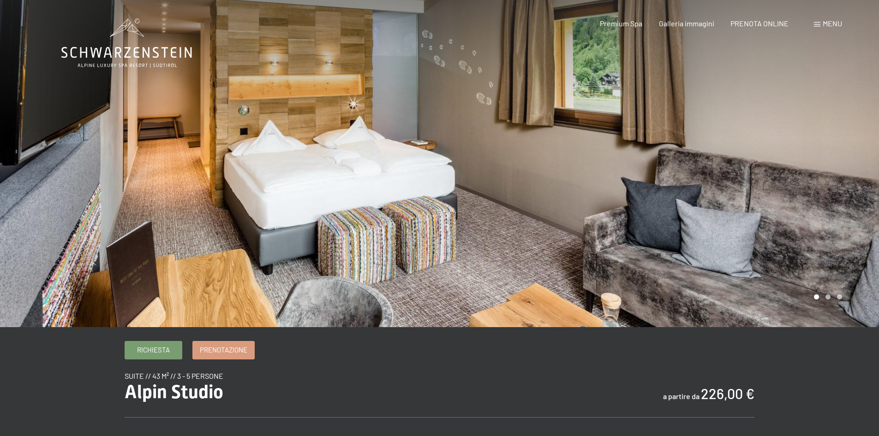
click at [840, 299] on div at bounding box center [660, 163] width 440 height 327
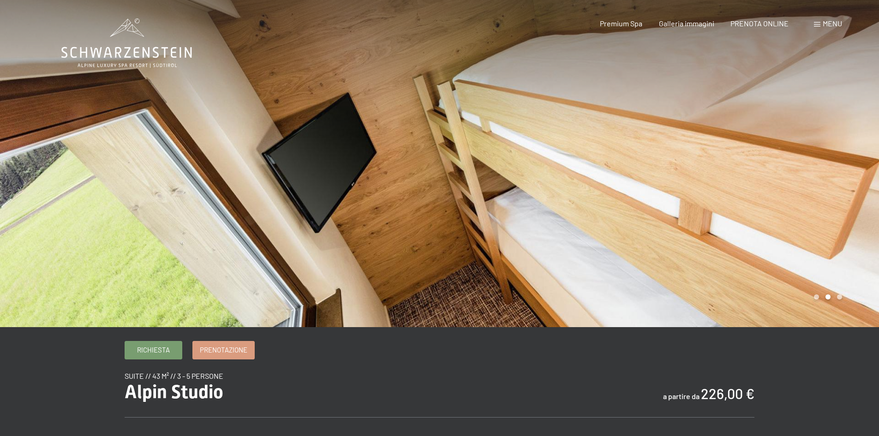
click at [840, 299] on div at bounding box center [660, 163] width 440 height 327
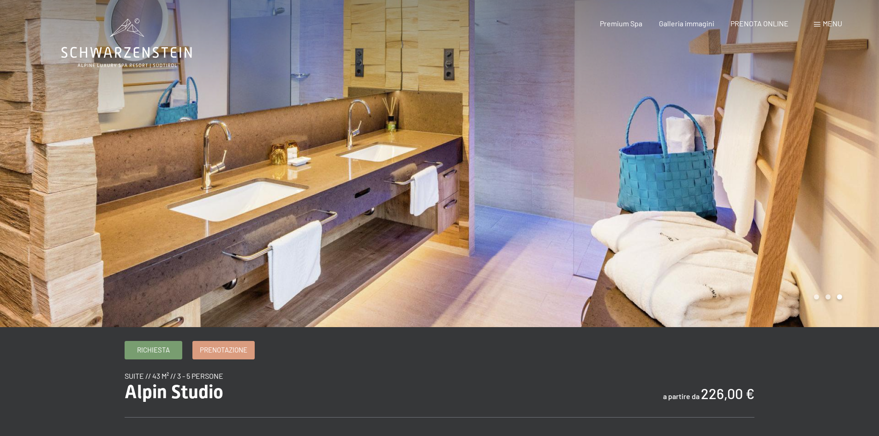
click at [840, 299] on div at bounding box center [660, 163] width 440 height 327
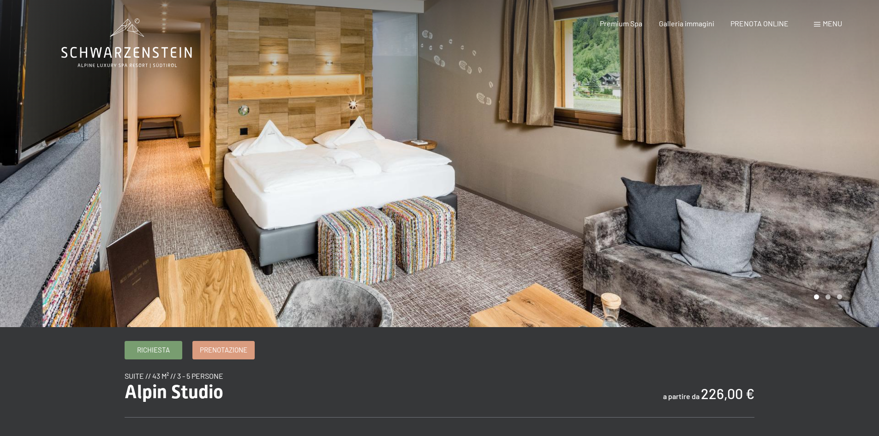
click at [702, 161] on div at bounding box center [660, 163] width 440 height 327
